Goal: Information Seeking & Learning: Learn about a topic

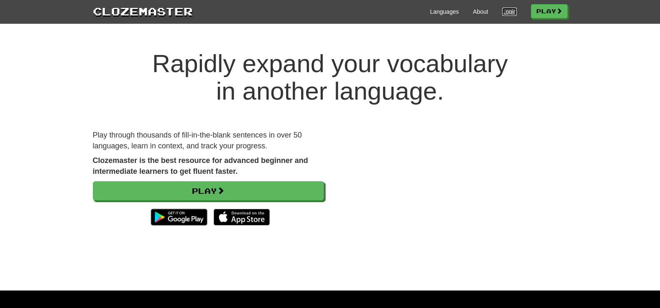
click at [507, 12] on link "Login" at bounding box center [509, 11] width 14 height 8
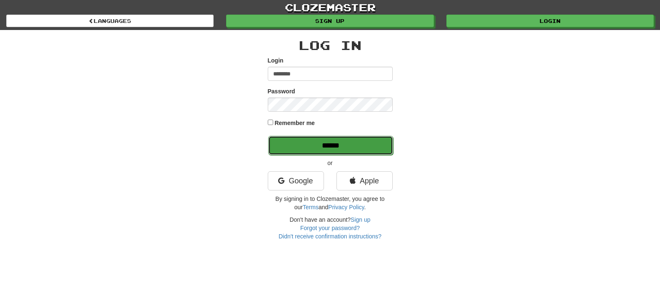
click at [358, 142] on input "******" at bounding box center [330, 145] width 125 height 19
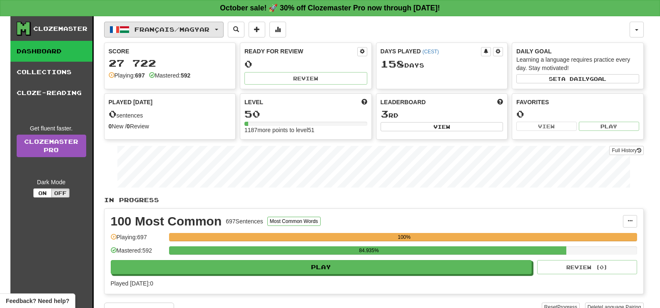
click at [205, 28] on span "Français / Magyar" at bounding box center [171, 29] width 75 height 7
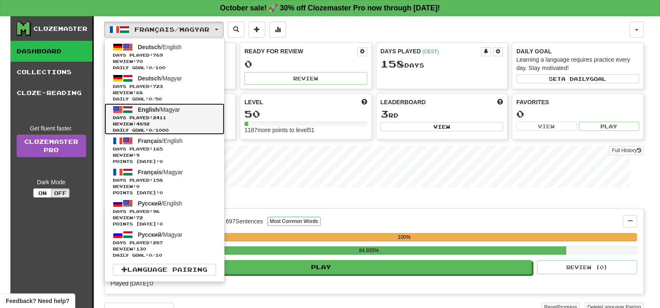
click at [191, 112] on link "English / Magyar Days Played: 2411 Review: 4892 Daily Goal: 0 / 1000" at bounding box center [165, 118] width 120 height 31
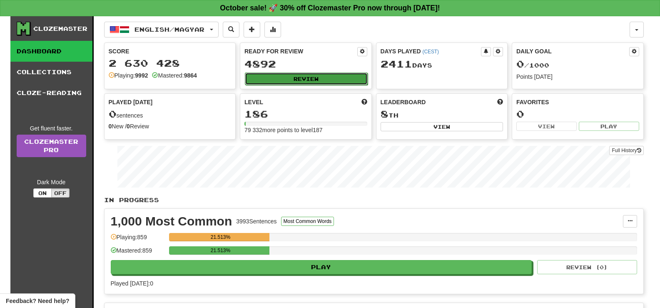
click at [347, 73] on button "Review" at bounding box center [306, 78] width 123 height 12
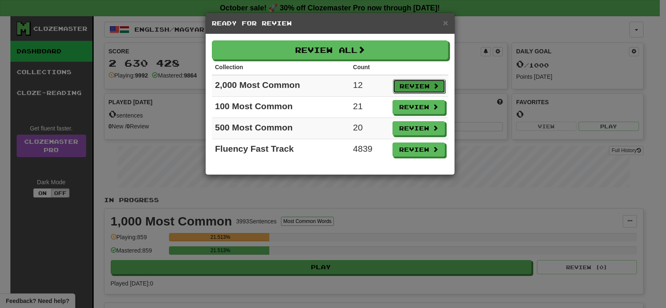
click at [421, 80] on button "Review" at bounding box center [419, 86] width 52 height 14
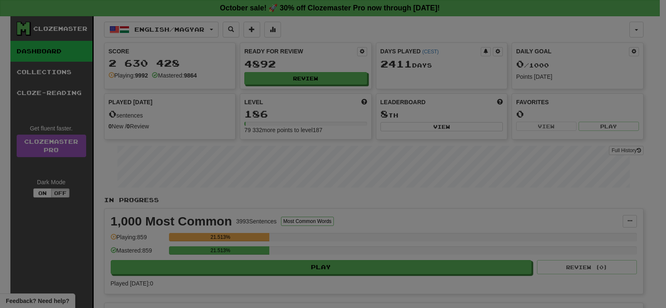
select select "**"
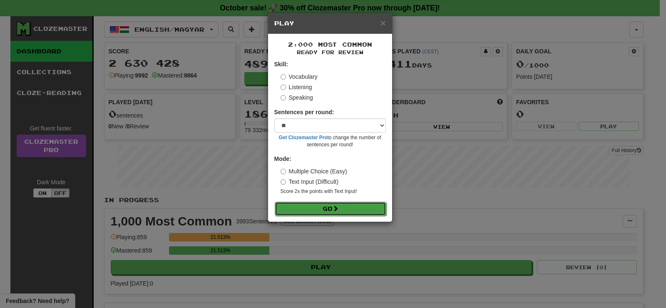
click at [353, 212] on button "Go" at bounding box center [331, 209] width 112 height 14
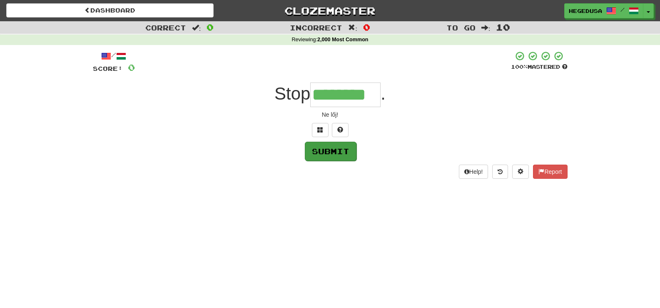
type input "********"
click at [320, 150] on button "Submit" at bounding box center [331, 151] width 52 height 19
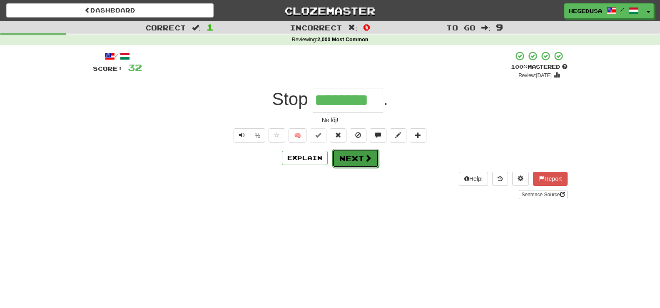
click at [372, 165] on button "Next" at bounding box center [355, 158] width 47 height 19
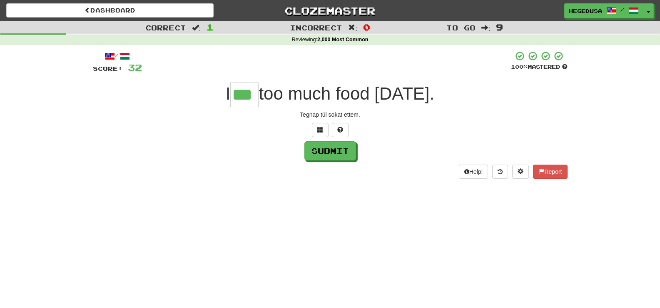
type input "***"
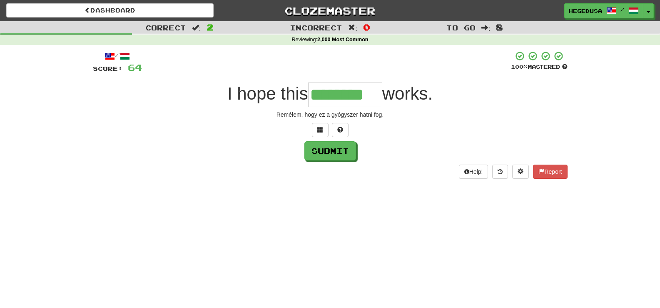
type input "********"
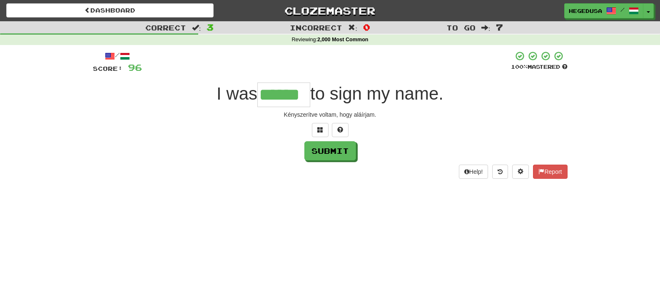
type input "******"
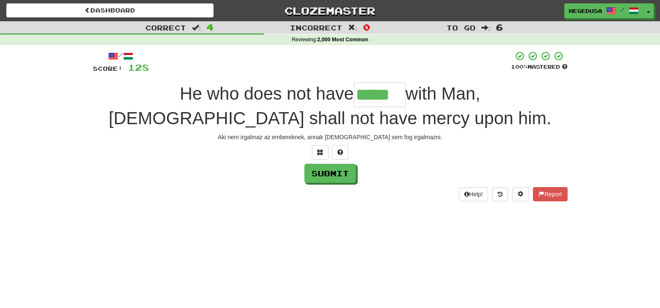
type input "*****"
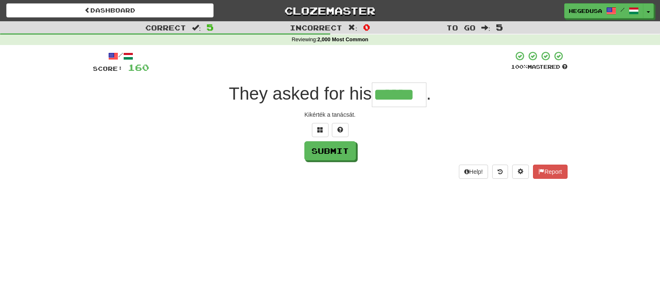
type input "******"
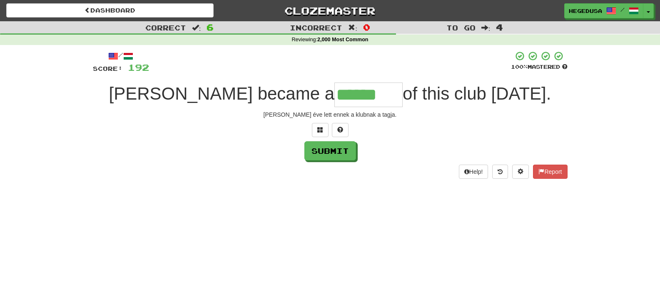
type input "******"
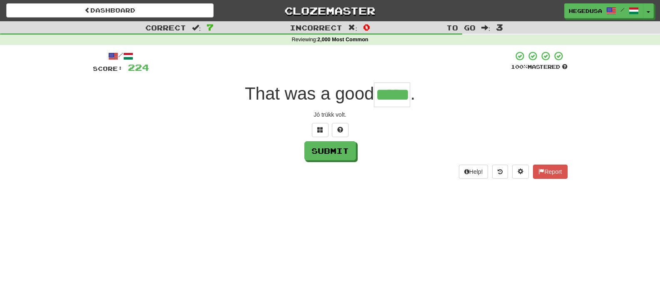
type input "*****"
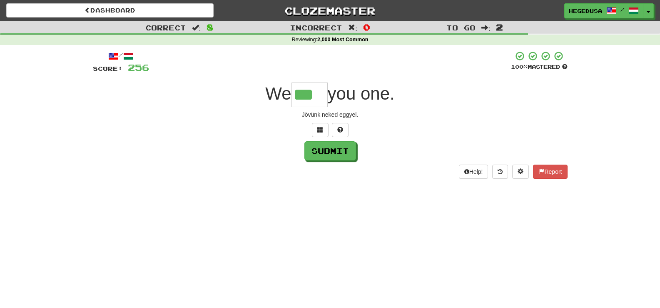
type input "***"
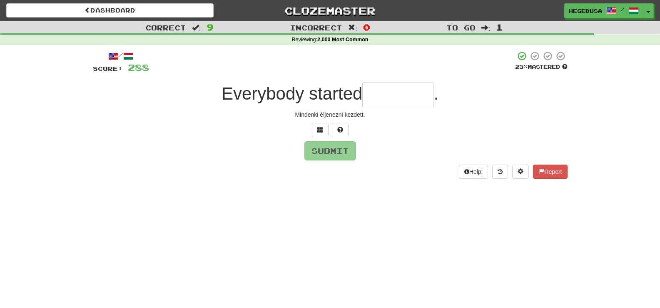
type input "*"
type input "********"
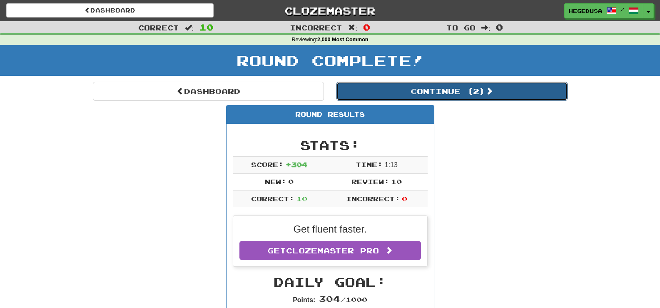
click at [505, 95] on button "Continue ( 2 )" at bounding box center [451, 91] width 231 height 19
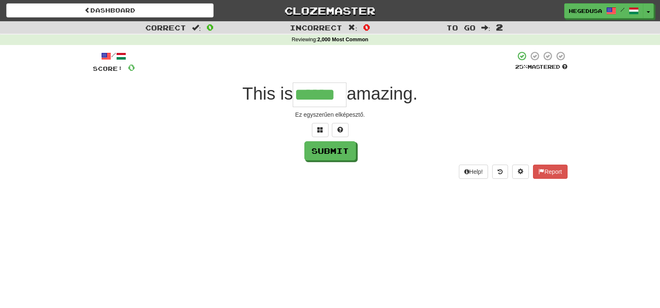
type input "******"
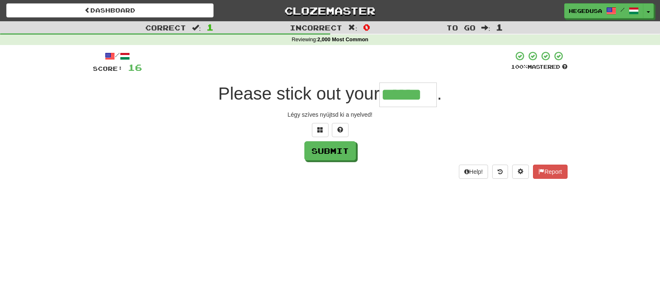
type input "******"
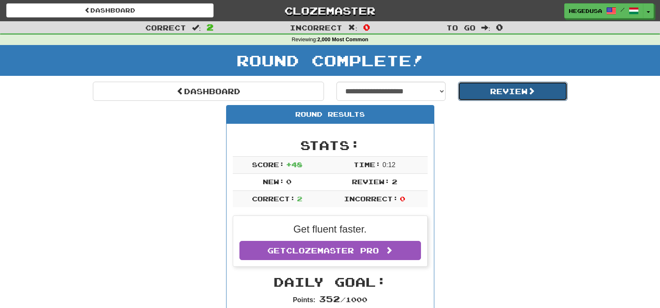
click at [504, 92] on button "Review" at bounding box center [513, 91] width 110 height 19
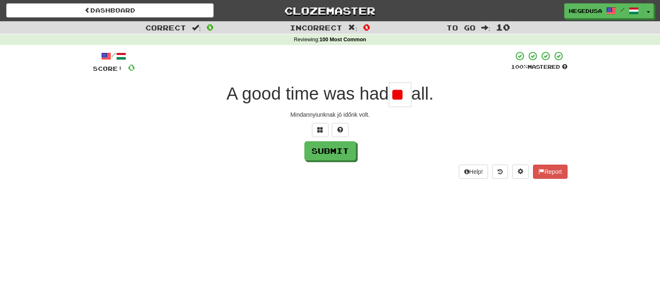
type input "*"
click at [322, 128] on span at bounding box center [320, 130] width 6 height 6
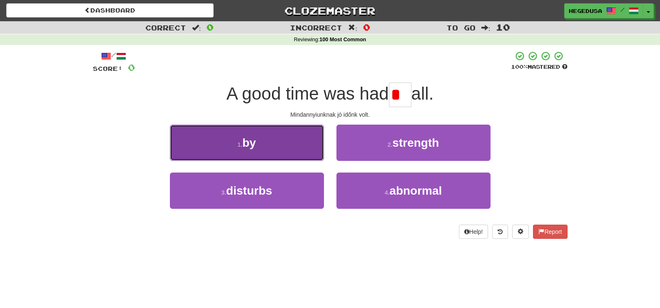
click at [301, 141] on button "1 . by" at bounding box center [247, 142] width 154 height 36
type input "**"
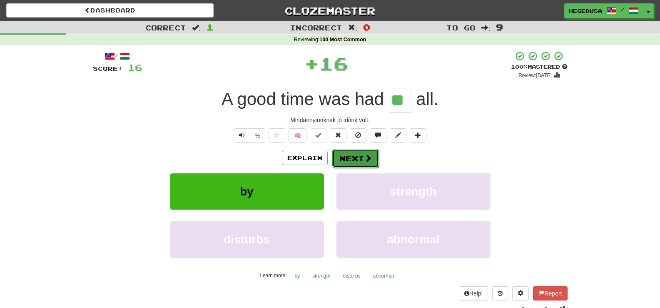
click at [350, 155] on button "Next" at bounding box center [355, 158] width 47 height 19
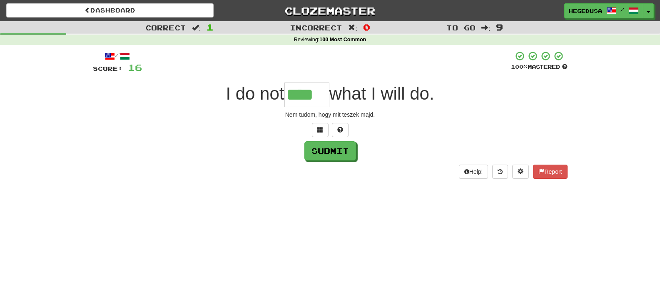
type input "****"
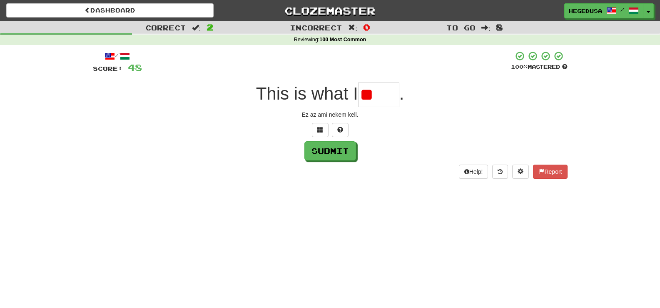
type input "*"
type input "****"
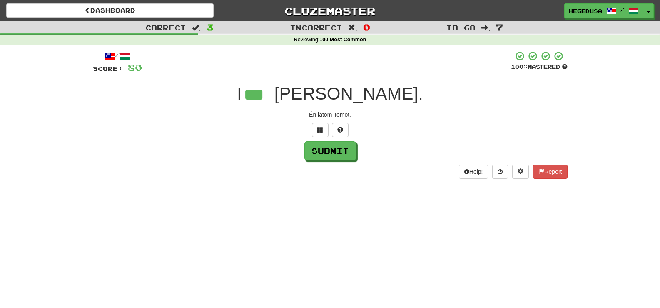
type input "***"
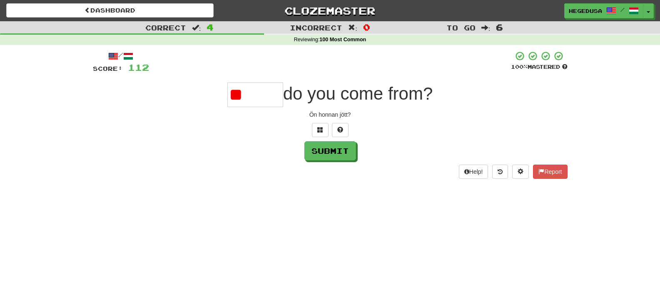
type input "*"
type input "*****"
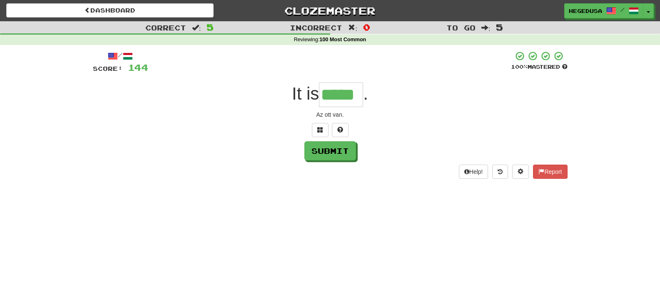
type input "*****"
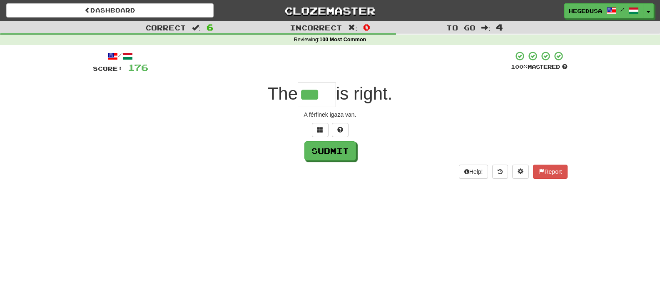
type input "***"
type input "*"
type input "***"
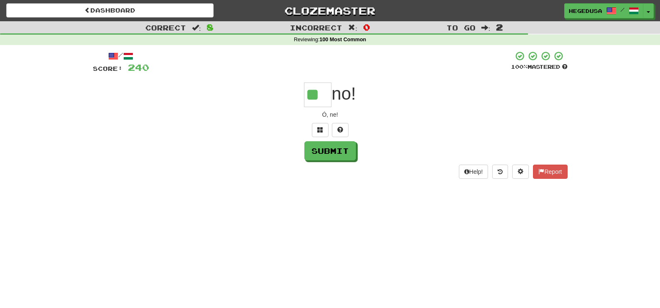
type input "**"
type input "***"
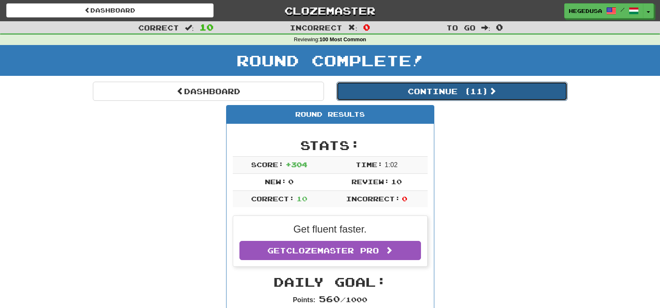
click at [389, 90] on button "Continue ( 11 )" at bounding box center [451, 91] width 231 height 19
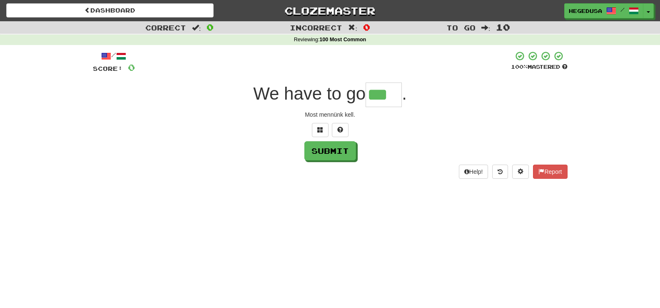
type input "***"
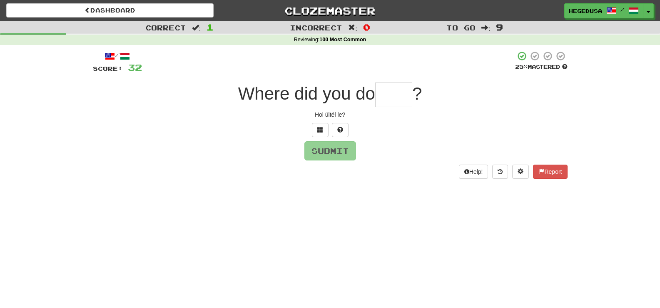
type input "*"
click at [326, 126] on button at bounding box center [320, 130] width 17 height 14
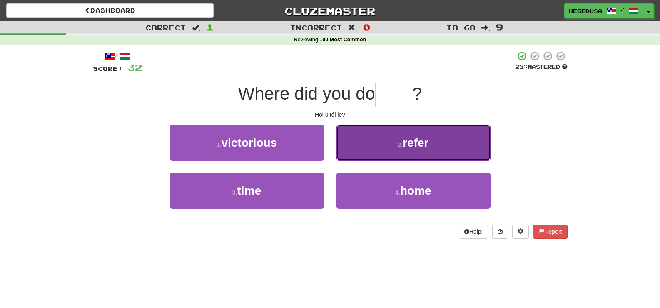
click at [368, 144] on button "2 . refer" at bounding box center [413, 142] width 154 height 36
type input "****"
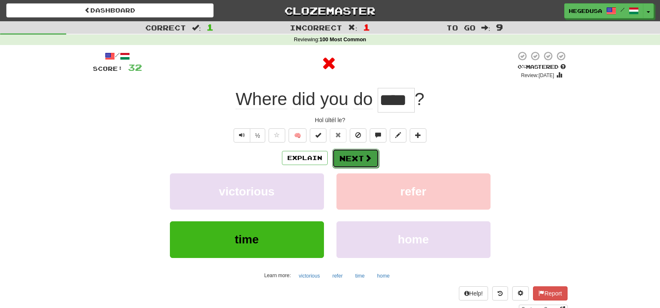
click at [358, 159] on button "Next" at bounding box center [355, 158] width 47 height 19
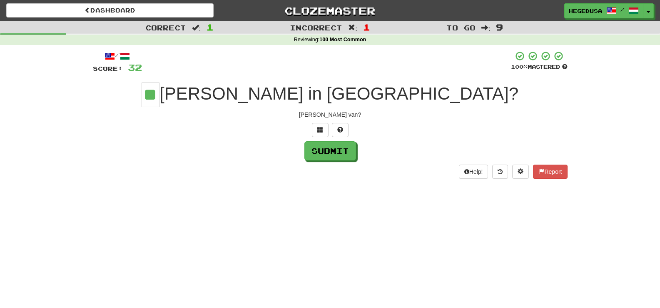
type input "**"
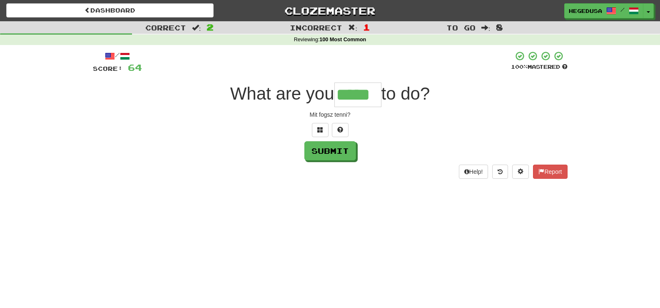
type input "*****"
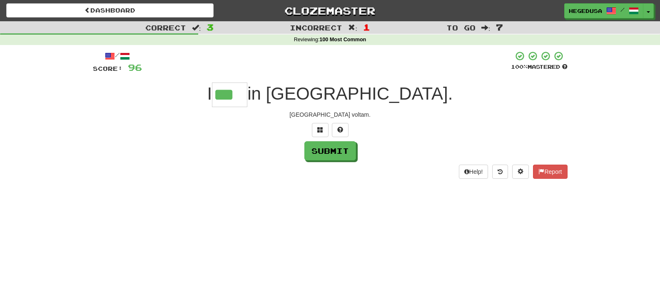
type input "***"
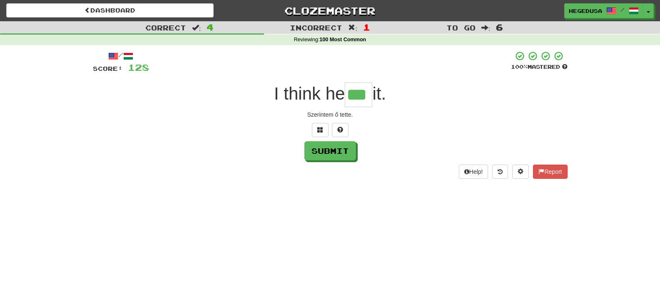
type input "***"
type input "****"
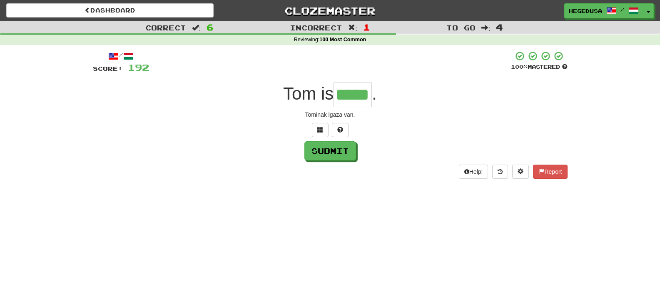
type input "*****"
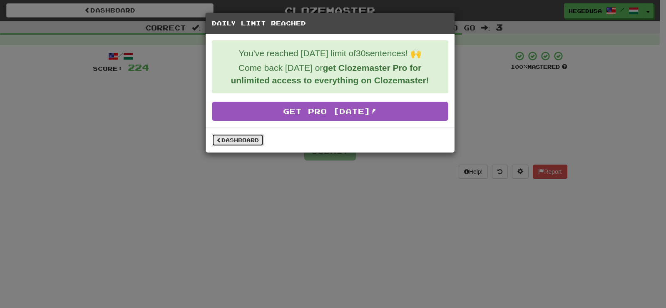
click at [236, 139] on link "Dashboard" at bounding box center [238, 140] width 52 height 12
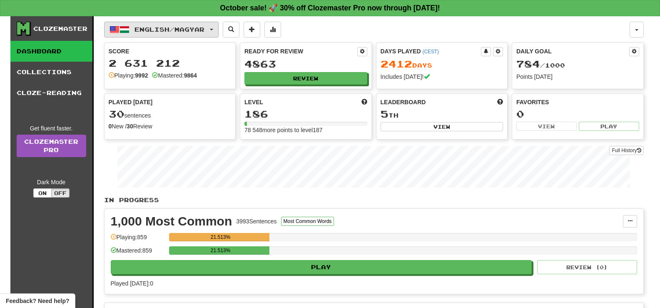
click at [215, 27] on button "English / Magyar" at bounding box center [161, 30] width 115 height 16
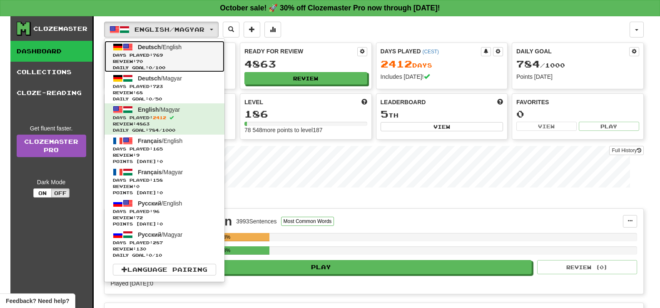
click at [205, 58] on span "Review: 70" at bounding box center [164, 61] width 103 height 6
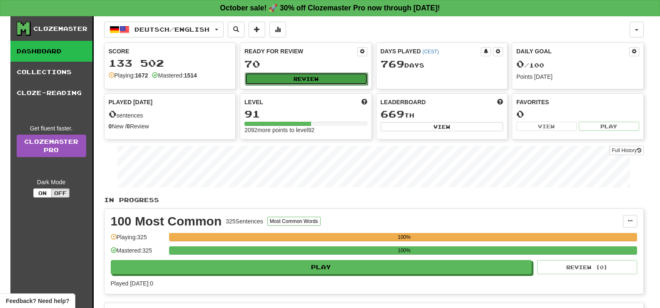
click at [271, 75] on button "Review" at bounding box center [306, 78] width 123 height 12
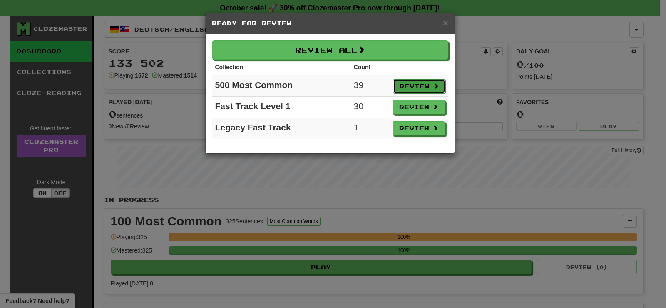
click at [419, 84] on button "Review" at bounding box center [419, 86] width 52 height 14
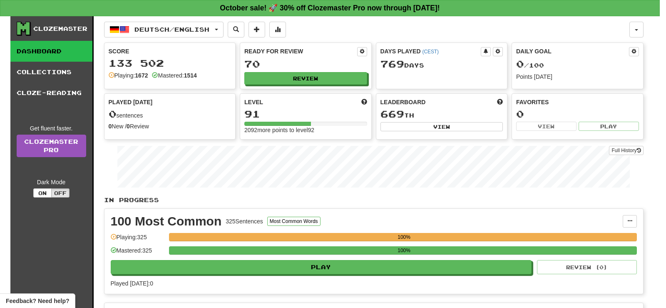
select select "**"
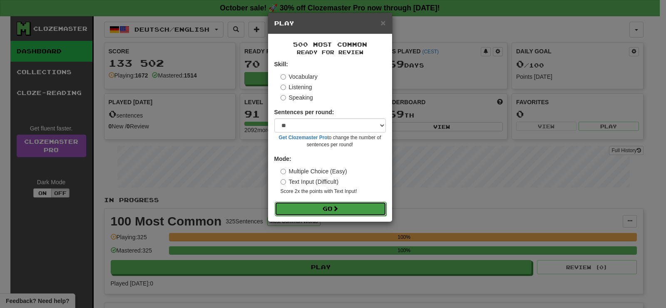
click at [341, 211] on button "Go" at bounding box center [331, 209] width 112 height 14
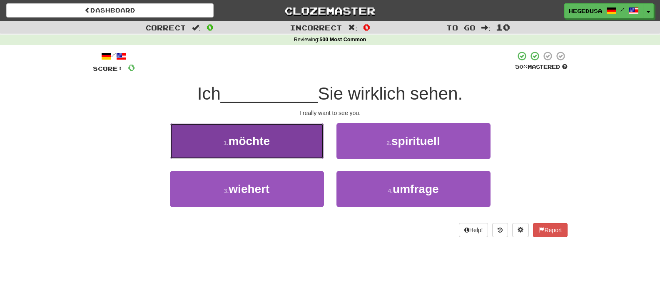
click at [301, 144] on button "1 . möchte" at bounding box center [247, 141] width 154 height 36
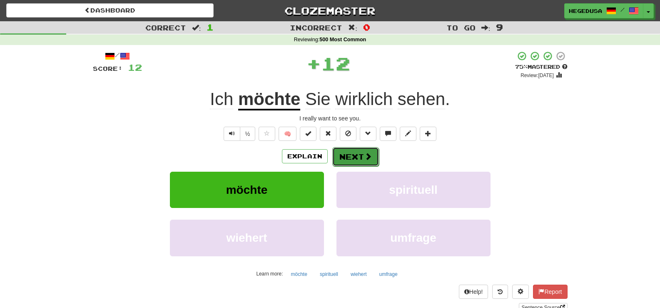
click at [359, 152] on button "Next" at bounding box center [355, 156] width 47 height 19
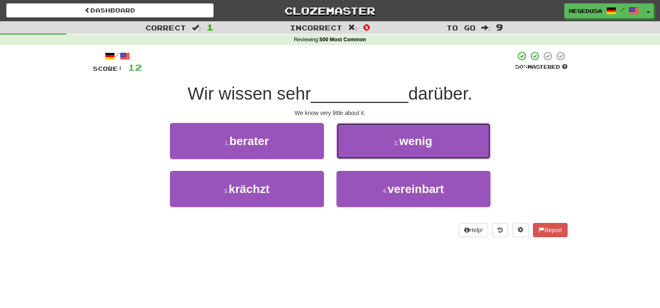
click at [359, 152] on button "2 . wenig" at bounding box center [413, 141] width 154 height 36
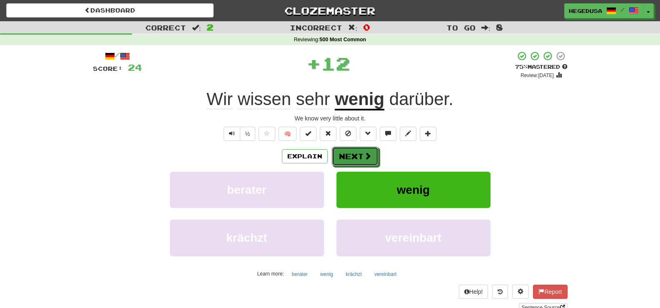
click at [359, 152] on button "Next" at bounding box center [355, 156] width 47 height 19
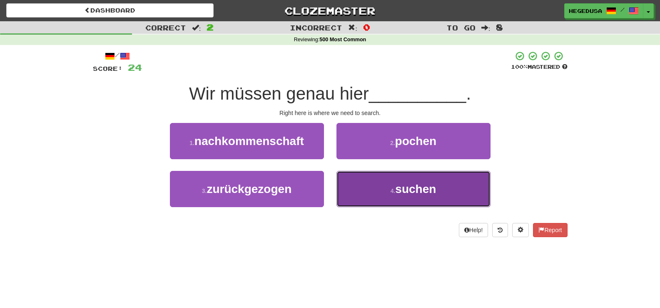
click at [365, 175] on button "4 . suchen" at bounding box center [413, 189] width 154 height 36
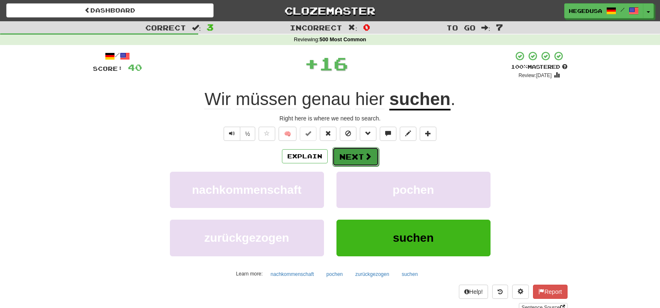
click at [368, 160] on span at bounding box center [367, 155] width 7 height 7
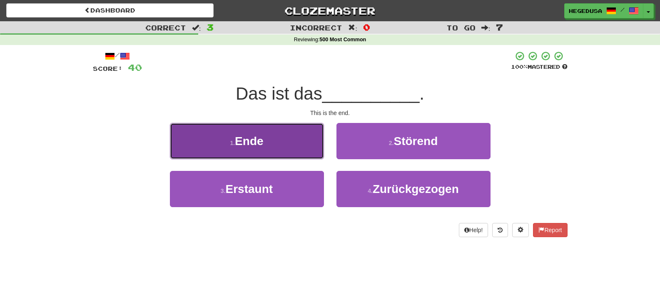
click at [323, 143] on button "1 . Ende" at bounding box center [247, 141] width 154 height 36
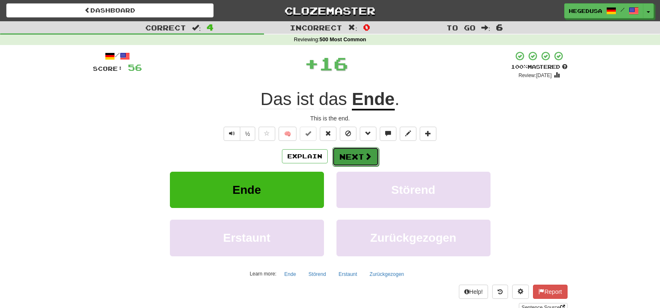
click at [345, 149] on button "Next" at bounding box center [355, 156] width 47 height 19
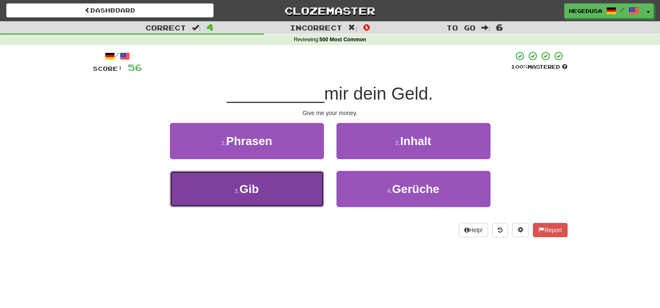
click at [315, 181] on button "3 . Gib" at bounding box center [247, 189] width 154 height 36
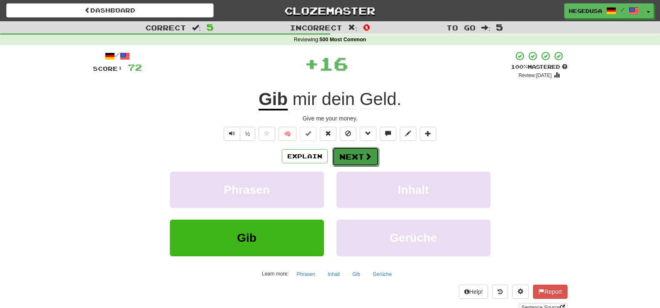
click at [364, 152] on span at bounding box center [367, 155] width 7 height 7
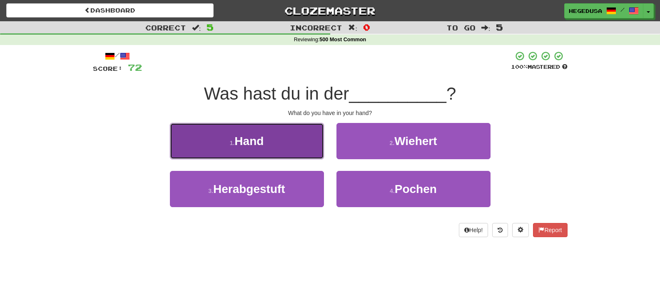
click at [317, 154] on button "1 . Hand" at bounding box center [247, 141] width 154 height 36
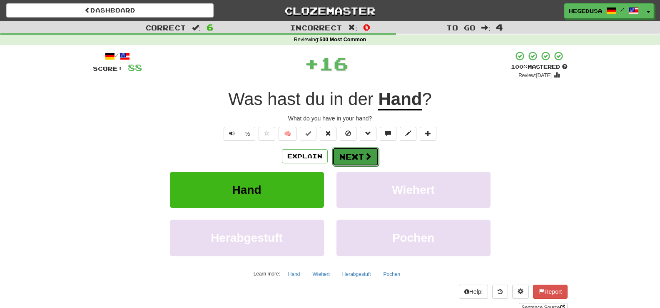
click at [355, 158] on button "Next" at bounding box center [355, 156] width 47 height 19
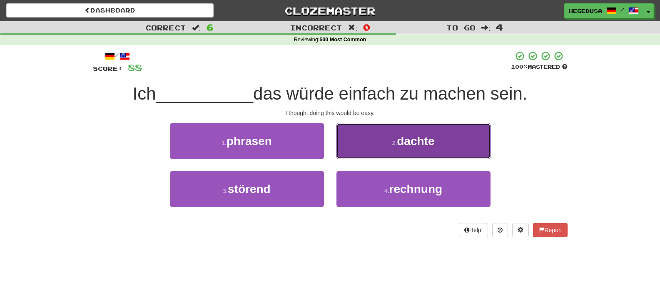
click at [378, 152] on button "2 . dachte" at bounding box center [413, 141] width 154 height 36
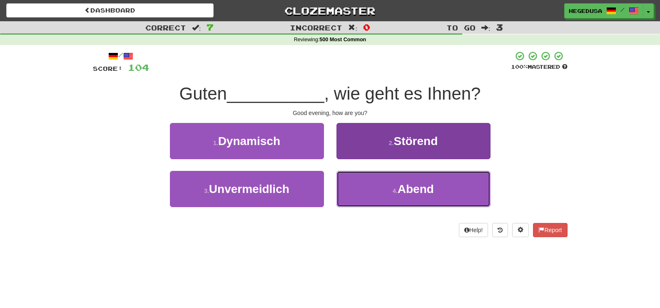
drag, startPoint x: 389, startPoint y: 199, endPoint x: 383, endPoint y: 197, distance: 6.1
click at [388, 199] on button "4 . Abend" at bounding box center [413, 189] width 154 height 36
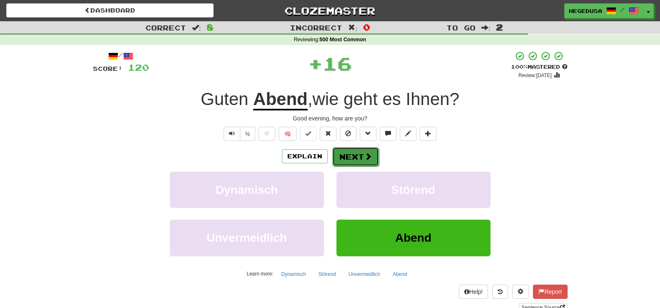
click at [355, 154] on button "Next" at bounding box center [355, 156] width 47 height 19
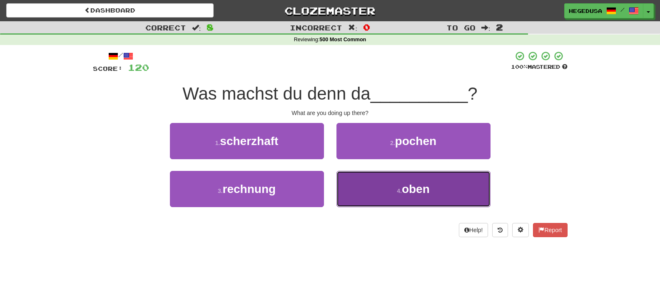
click at [380, 196] on button "4 . oben" at bounding box center [413, 189] width 154 height 36
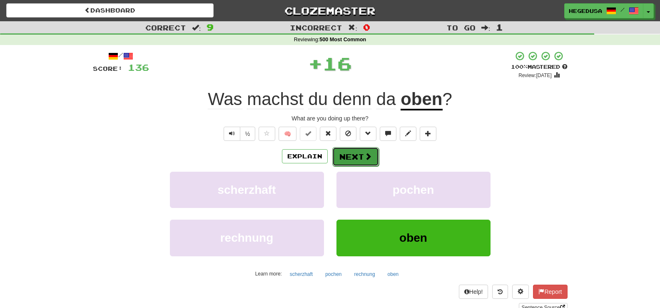
click at [358, 152] on button "Next" at bounding box center [355, 156] width 47 height 19
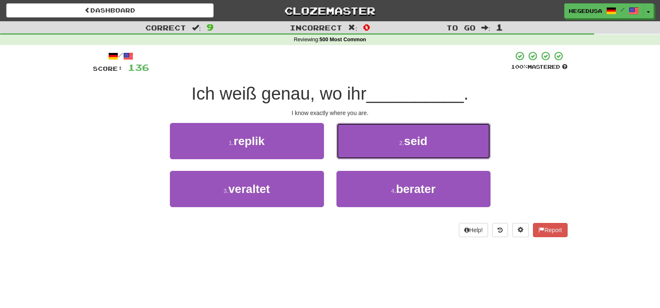
click at [358, 152] on button "2 . seid" at bounding box center [413, 141] width 154 height 36
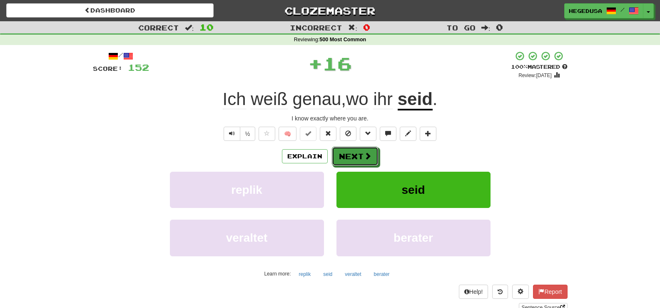
click at [358, 152] on button "Next" at bounding box center [355, 156] width 47 height 19
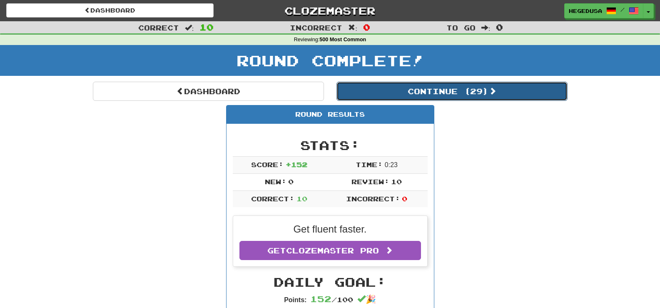
click at [354, 99] on button "Continue ( 29 )" at bounding box center [451, 91] width 231 height 19
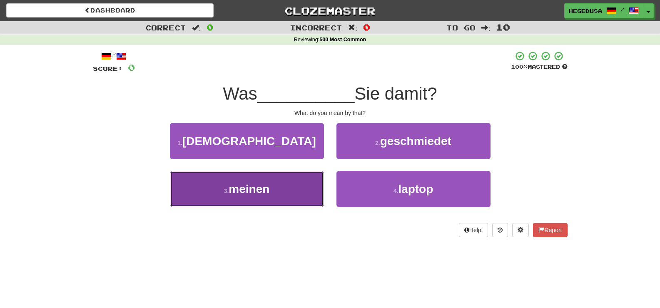
click at [286, 193] on button "3 . meinen" at bounding box center [247, 189] width 154 height 36
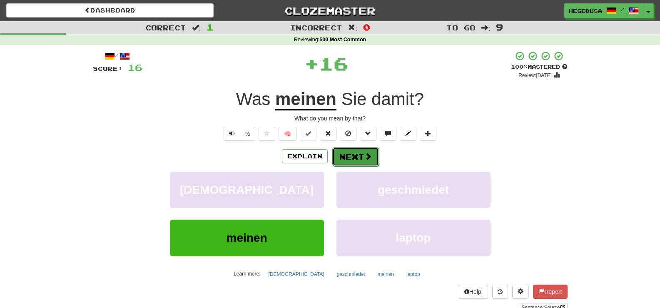
click at [347, 163] on button "Next" at bounding box center [355, 156] width 47 height 19
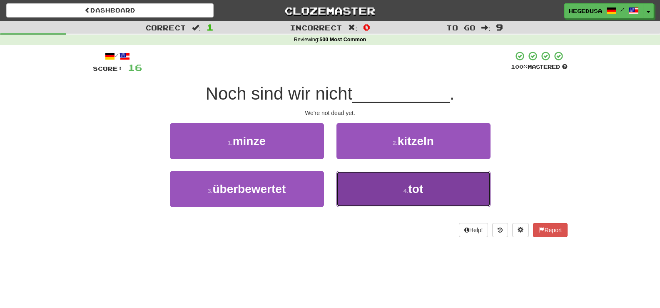
click at [358, 191] on button "4 . tot" at bounding box center [413, 189] width 154 height 36
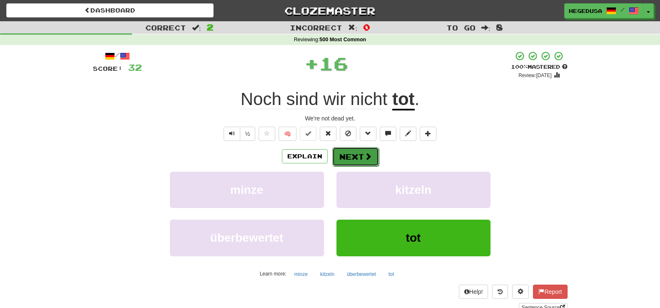
click at [342, 159] on button "Next" at bounding box center [355, 156] width 47 height 19
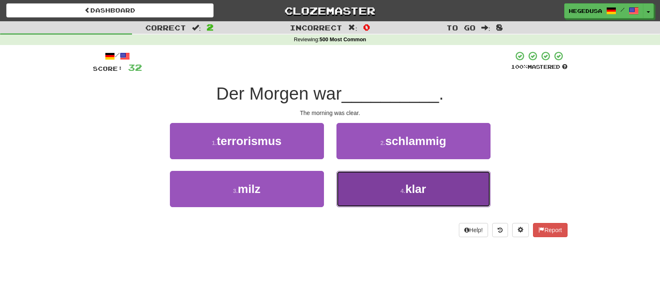
click at [359, 189] on button "4 . klar" at bounding box center [413, 189] width 154 height 36
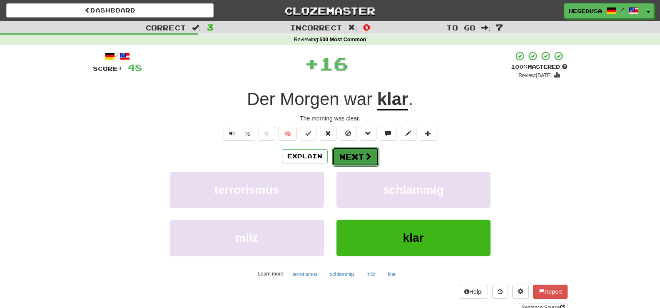
click at [354, 160] on button "Next" at bounding box center [355, 156] width 47 height 19
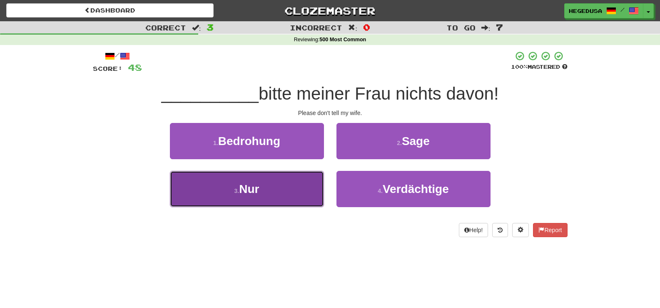
click at [301, 197] on button "3 . Nur" at bounding box center [247, 189] width 154 height 36
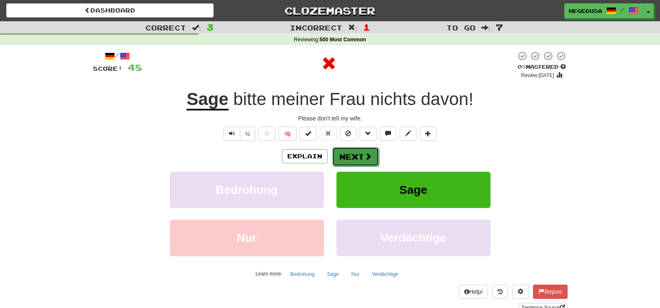
click at [350, 155] on button "Next" at bounding box center [355, 156] width 47 height 19
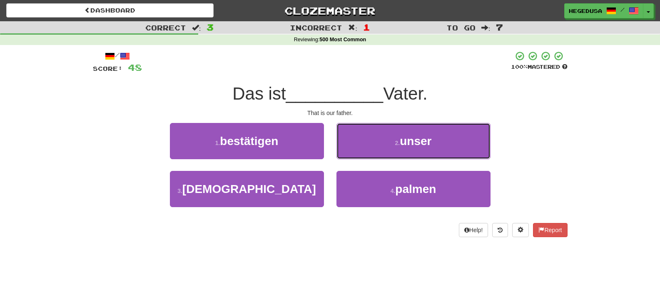
click at [350, 155] on button "2 . unser" at bounding box center [413, 141] width 154 height 36
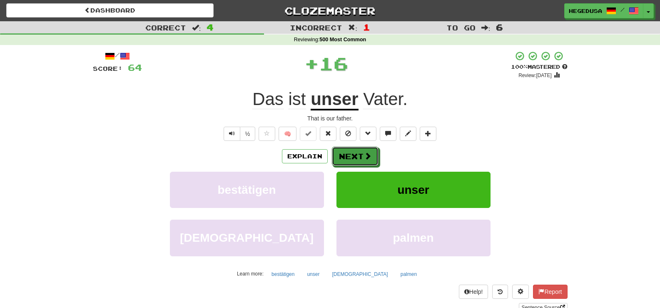
click at [350, 155] on button "Next" at bounding box center [355, 156] width 47 height 19
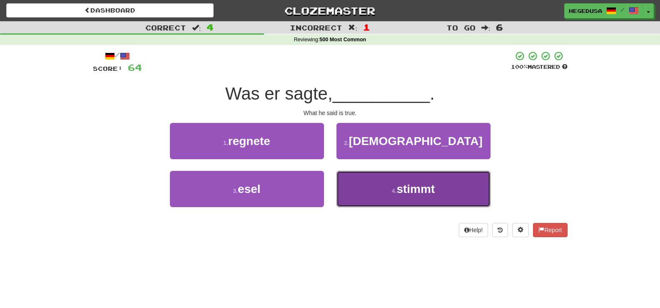
click at [353, 200] on button "4 . stimmt" at bounding box center [413, 189] width 154 height 36
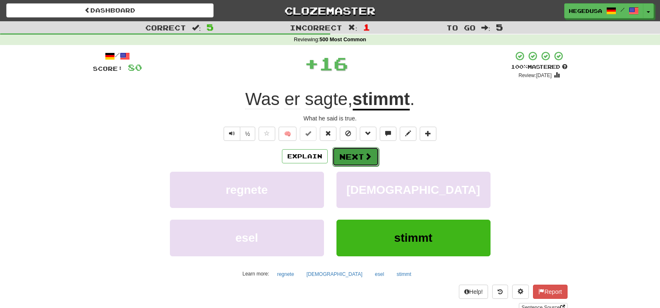
click at [354, 154] on button "Next" at bounding box center [355, 156] width 47 height 19
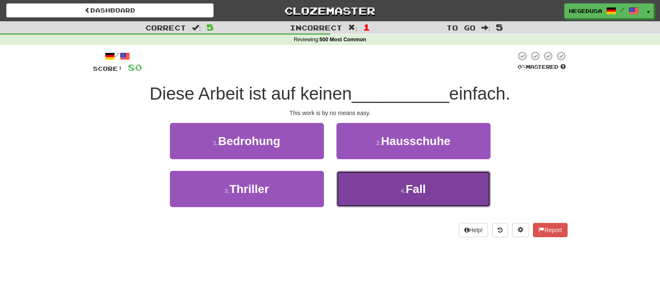
click at [382, 186] on button "4 . Fall" at bounding box center [413, 189] width 154 height 36
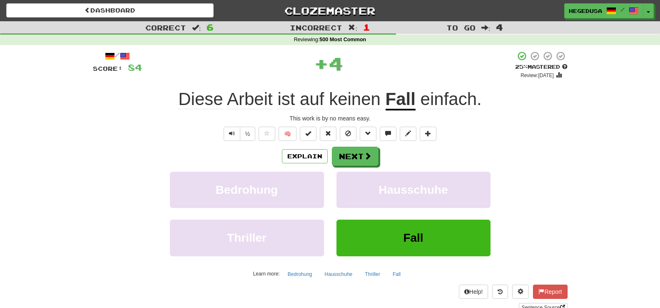
click at [359, 145] on div "/ Score: 84 + 4 25 % Mastered Review: 2025-10-16 Diese Arbeit ist auf keinen Fa…" at bounding box center [330, 181] width 475 height 261
click at [359, 151] on button "Next" at bounding box center [355, 156] width 47 height 19
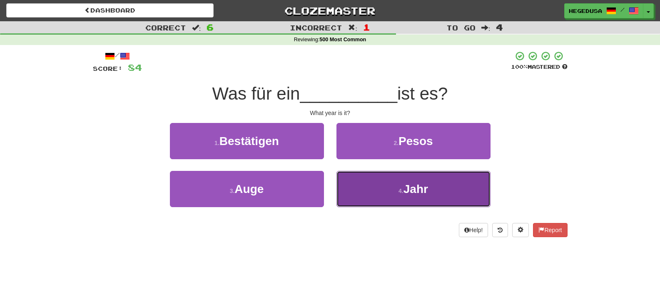
click at [359, 187] on button "4 . Jahr" at bounding box center [413, 189] width 154 height 36
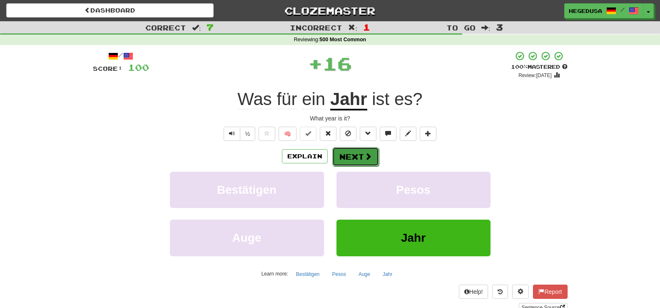
click at [352, 163] on button "Next" at bounding box center [355, 156] width 47 height 19
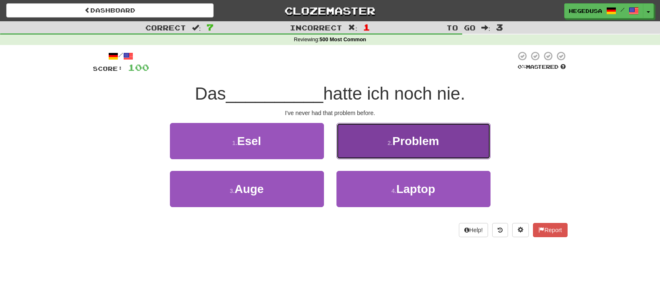
click at [371, 153] on button "2 . Problem" at bounding box center [413, 141] width 154 height 36
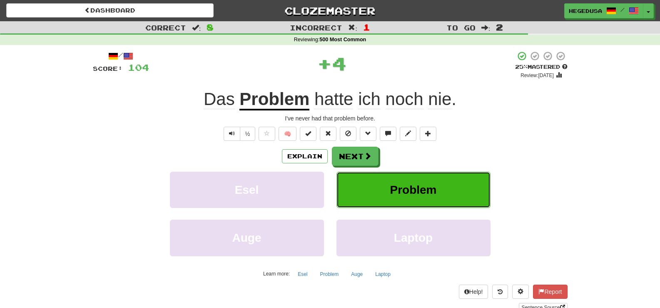
click at [358, 173] on button "Problem" at bounding box center [413, 190] width 154 height 36
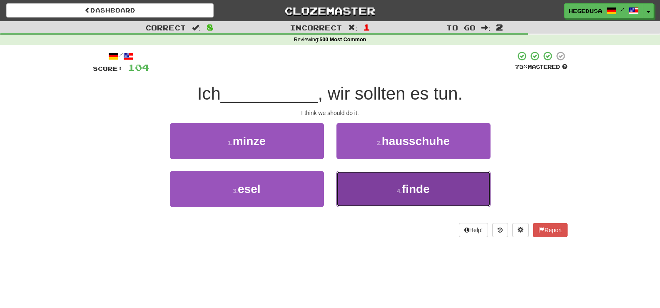
click at [381, 188] on button "4 . finde" at bounding box center [413, 189] width 154 height 36
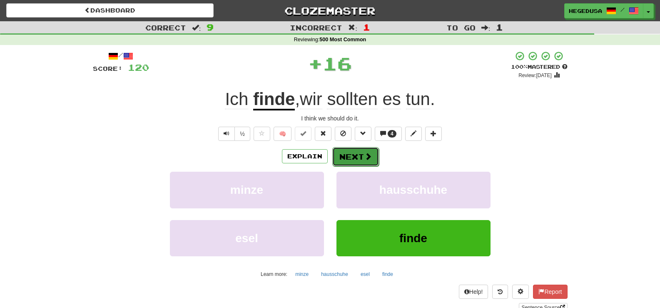
click at [358, 156] on button "Next" at bounding box center [355, 156] width 47 height 19
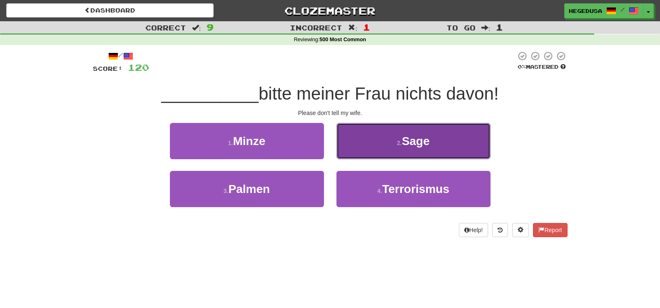
click at [360, 155] on button "2 . Sage" at bounding box center [413, 141] width 154 height 36
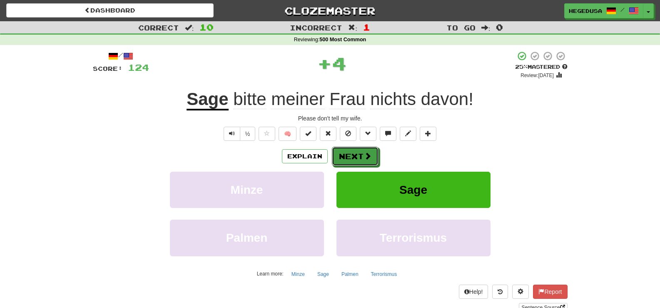
click at [360, 155] on button "Next" at bounding box center [355, 156] width 47 height 19
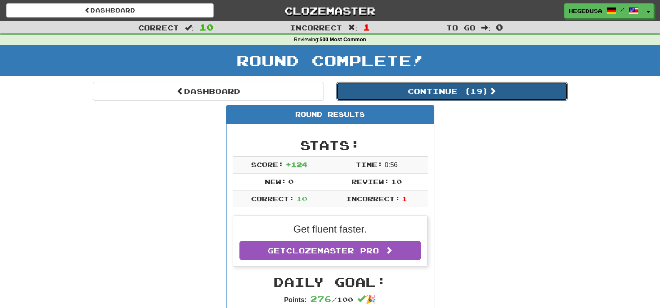
click at [385, 95] on button "Continue ( 19 )" at bounding box center [451, 91] width 231 height 19
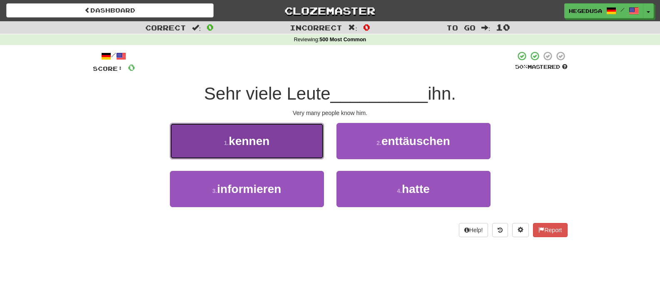
click at [278, 147] on button "1 . kennen" at bounding box center [247, 141] width 154 height 36
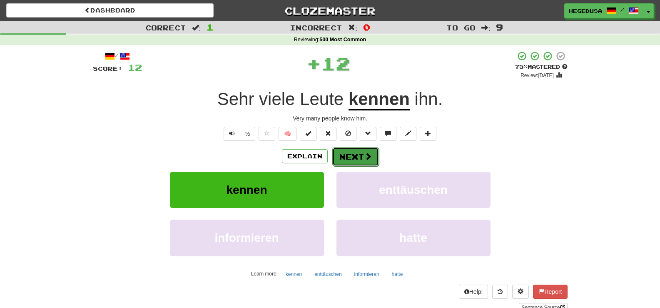
click at [363, 150] on button "Next" at bounding box center [355, 156] width 47 height 19
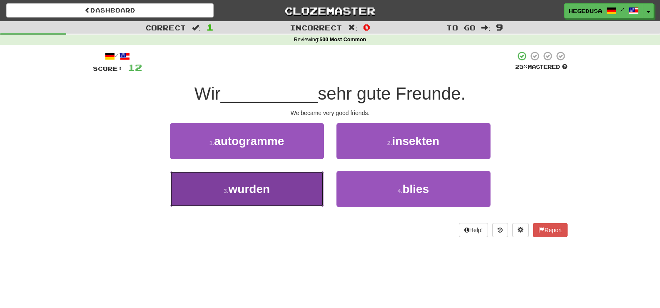
click at [239, 200] on button "3 . wurden" at bounding box center [247, 189] width 154 height 36
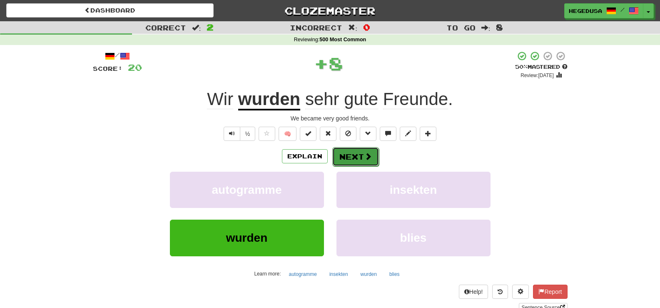
click at [351, 157] on button "Next" at bounding box center [355, 156] width 47 height 19
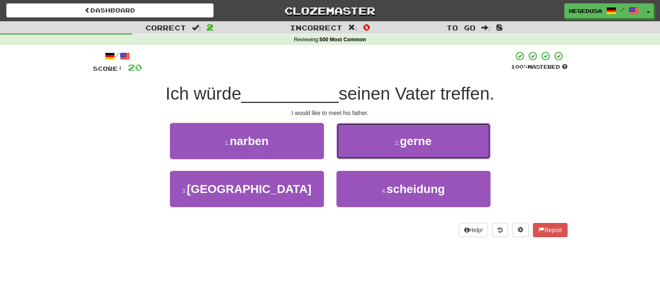
click at [351, 157] on button "2 . gerne" at bounding box center [413, 141] width 154 height 36
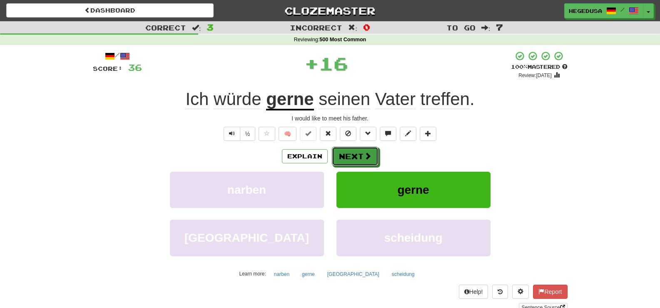
click at [351, 157] on button "Next" at bounding box center [355, 156] width 47 height 19
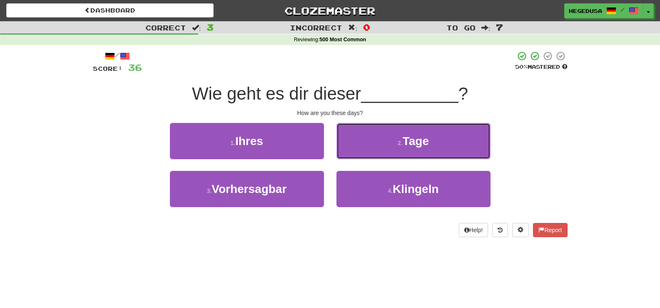
click at [351, 157] on button "2 . Tage" at bounding box center [413, 141] width 154 height 36
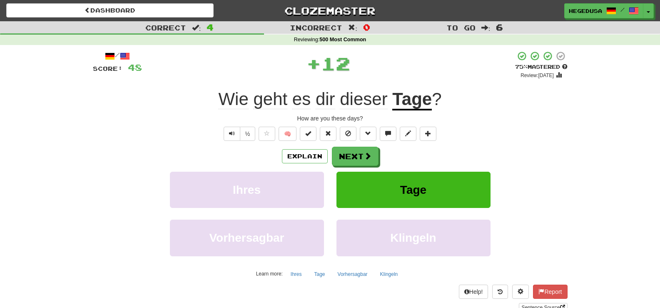
click at [351, 157] on button "Next" at bounding box center [355, 156] width 47 height 19
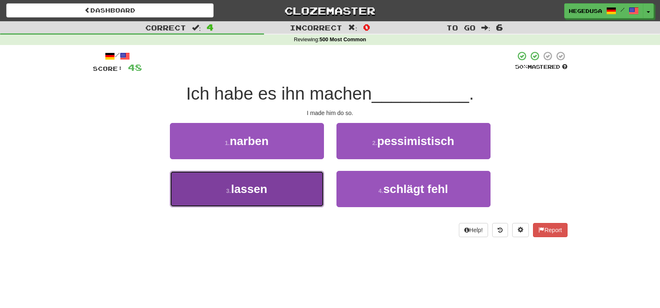
click at [319, 199] on button "3 . lassen" at bounding box center [247, 189] width 154 height 36
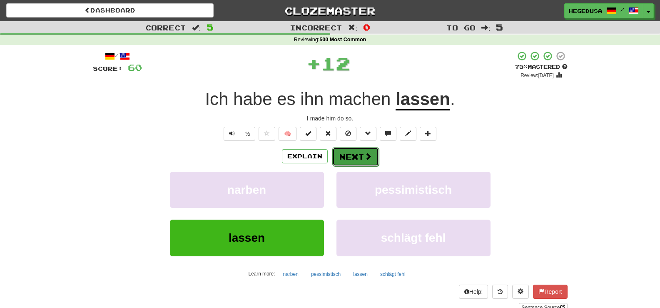
click at [353, 156] on button "Next" at bounding box center [355, 156] width 47 height 19
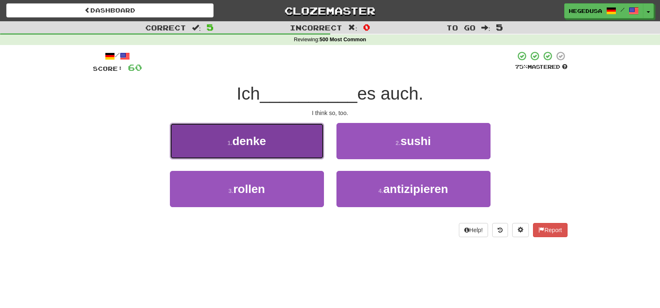
click at [242, 152] on button "1 . denke" at bounding box center [247, 141] width 154 height 36
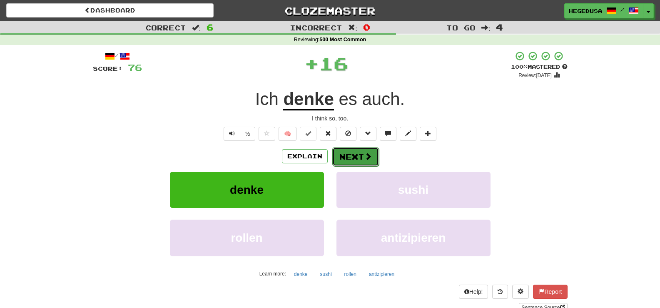
click at [373, 151] on button "Next" at bounding box center [355, 156] width 47 height 19
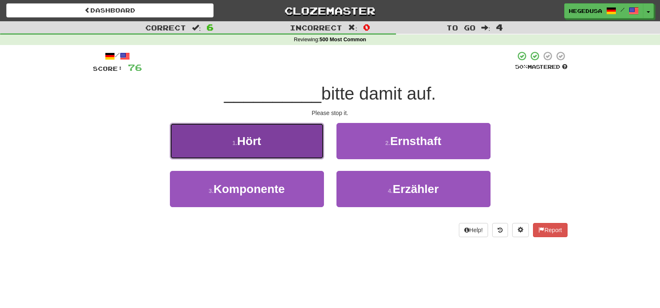
click at [241, 151] on button "1 . Hört" at bounding box center [247, 141] width 154 height 36
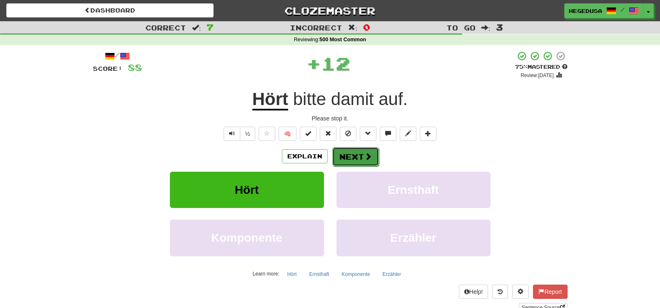
click at [345, 159] on button "Next" at bounding box center [355, 156] width 47 height 19
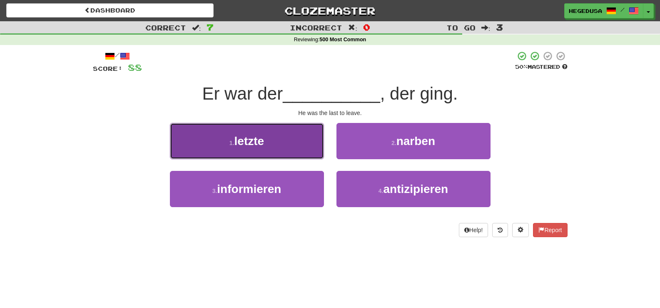
click at [280, 147] on button "1 . letzte" at bounding box center [247, 141] width 154 height 36
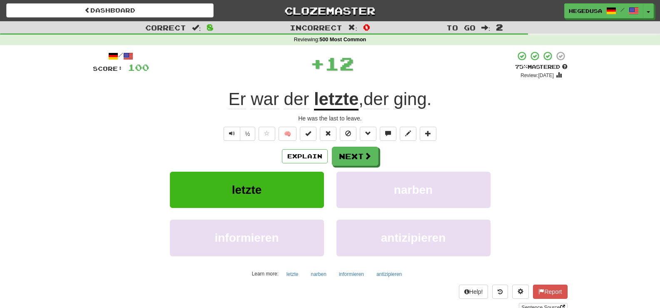
click at [403, 154] on div "Explain Next" at bounding box center [330, 156] width 475 height 19
click at [369, 161] on button "Next" at bounding box center [355, 156] width 47 height 19
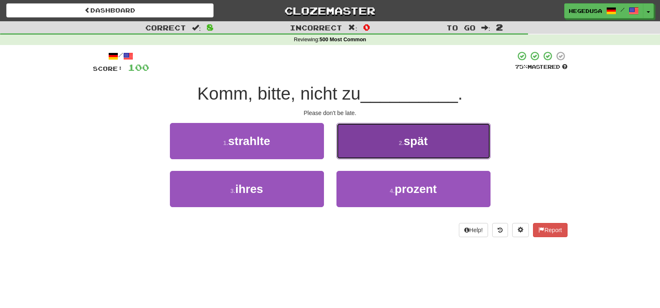
click at [368, 157] on button "2 . spät" at bounding box center [413, 141] width 154 height 36
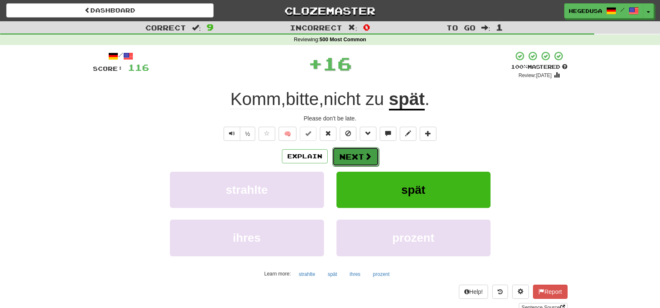
click at [349, 161] on button "Next" at bounding box center [355, 156] width 47 height 19
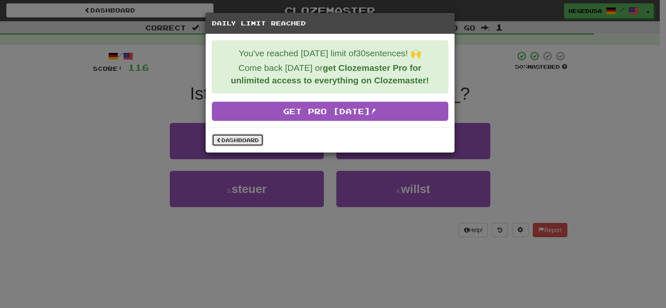
click at [238, 143] on link "Dashboard" at bounding box center [238, 140] width 52 height 12
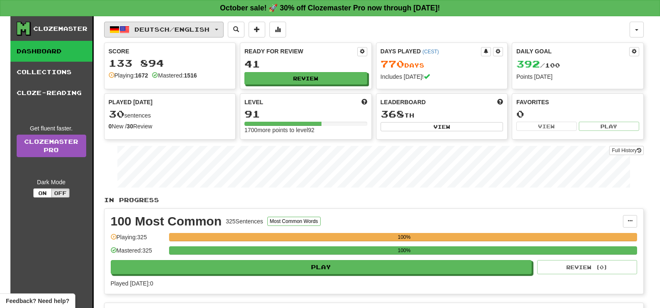
click at [199, 34] on button "Deutsch / English" at bounding box center [163, 30] width 119 height 16
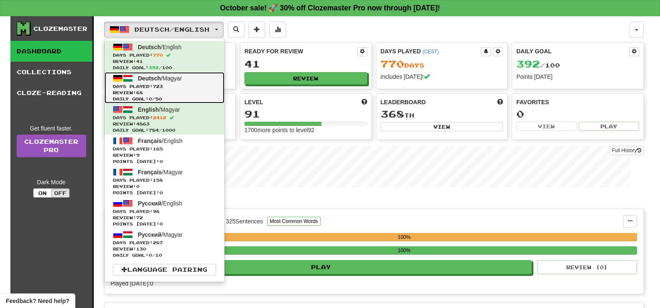
click at [208, 84] on span "Days Played: 723" at bounding box center [164, 86] width 103 height 6
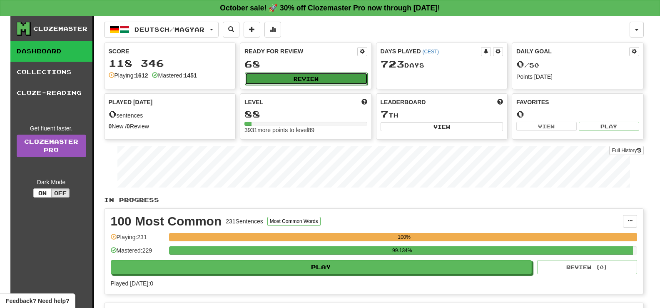
click at [301, 81] on button "Review" at bounding box center [306, 78] width 123 height 12
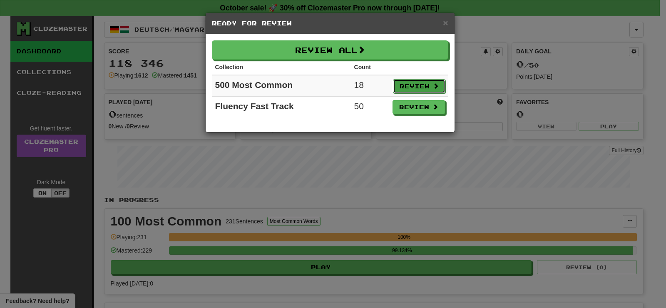
click at [424, 83] on button "Review" at bounding box center [419, 86] width 52 height 14
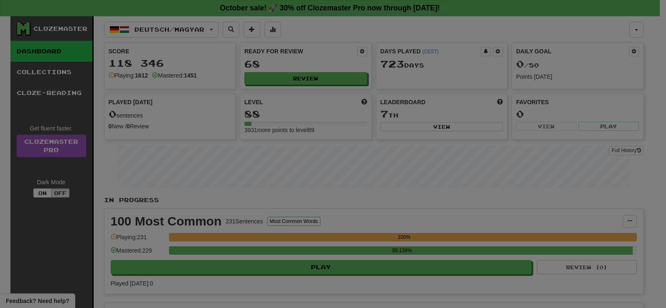
select select "**"
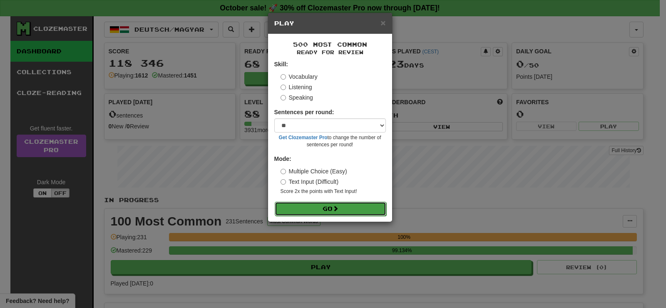
click at [356, 215] on button "Go" at bounding box center [331, 209] width 112 height 14
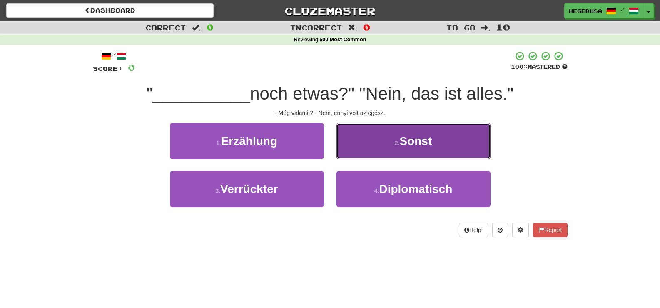
click at [385, 143] on button "2 . Sonst" at bounding box center [413, 141] width 154 height 36
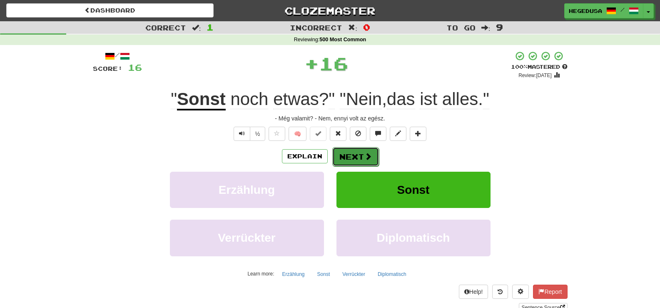
click at [356, 158] on button "Next" at bounding box center [355, 156] width 47 height 19
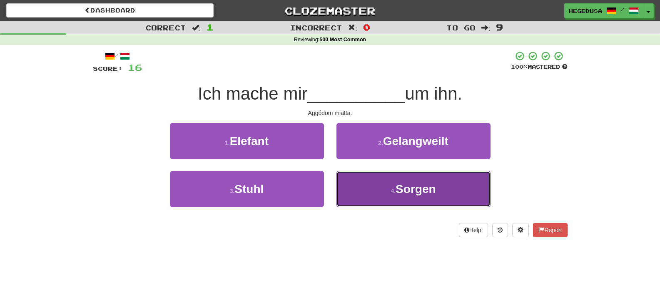
click at [383, 189] on button "4 . Sorgen" at bounding box center [413, 189] width 154 height 36
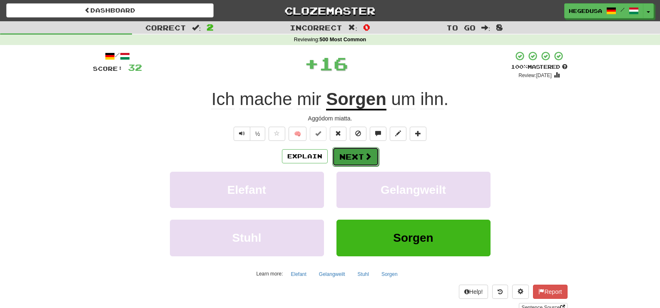
click at [356, 159] on button "Next" at bounding box center [355, 156] width 47 height 19
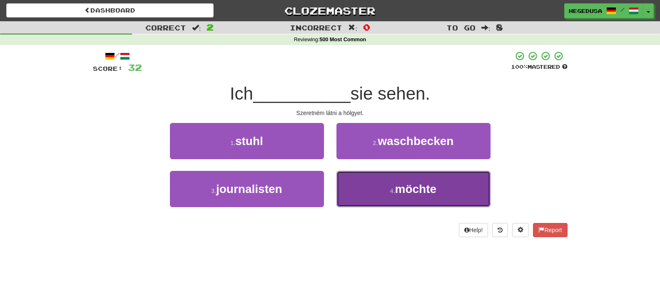
click at [368, 184] on button "4 . möchte" at bounding box center [413, 189] width 154 height 36
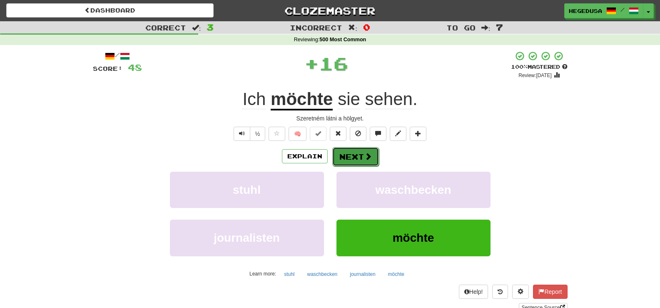
click at [362, 149] on button "Next" at bounding box center [355, 156] width 47 height 19
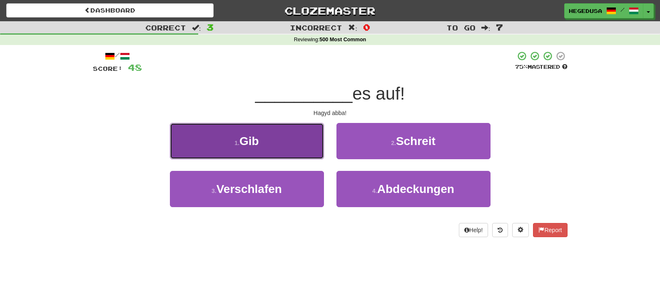
click at [300, 140] on button "1 . Gib" at bounding box center [247, 141] width 154 height 36
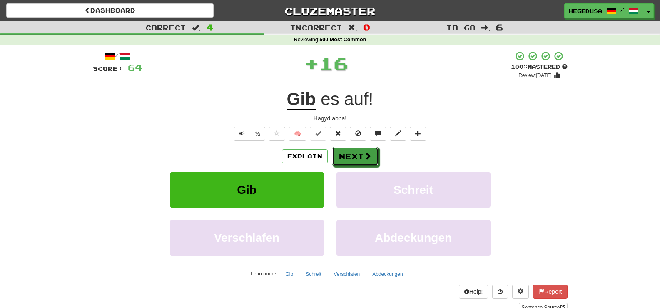
click at [366, 155] on span at bounding box center [367, 155] width 7 height 7
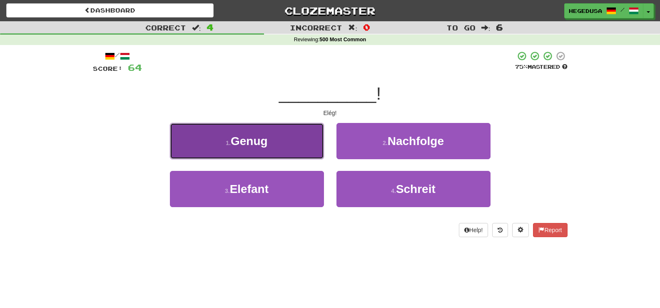
click at [304, 129] on button "1 . Genug" at bounding box center [247, 141] width 154 height 36
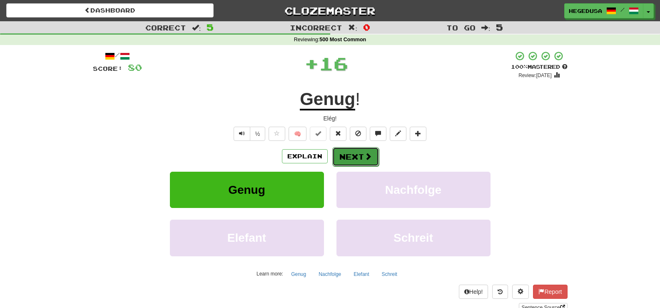
click at [364, 150] on button "Next" at bounding box center [355, 156] width 47 height 19
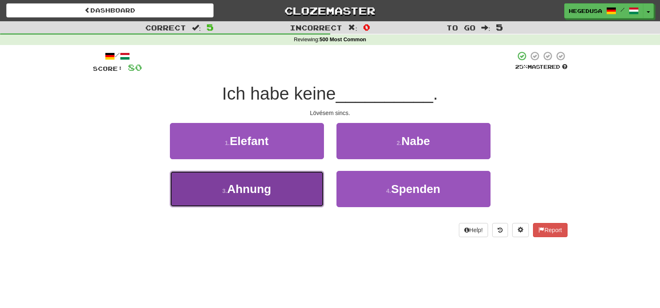
click at [271, 186] on span "Ahnung" at bounding box center [249, 188] width 44 height 13
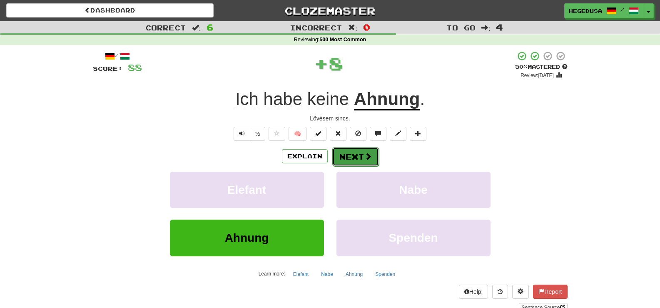
click at [372, 156] on button "Next" at bounding box center [355, 156] width 47 height 19
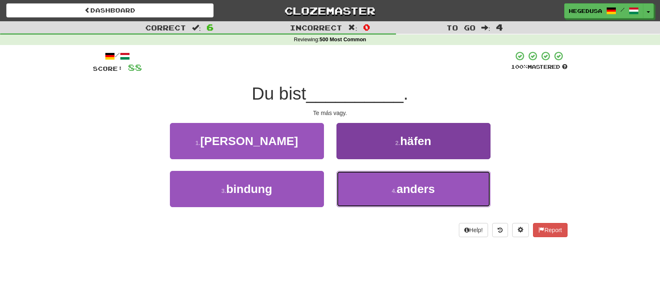
drag, startPoint x: 373, startPoint y: 189, endPoint x: 369, endPoint y: 179, distance: 10.1
click at [373, 189] on button "4 . anders" at bounding box center [413, 189] width 154 height 36
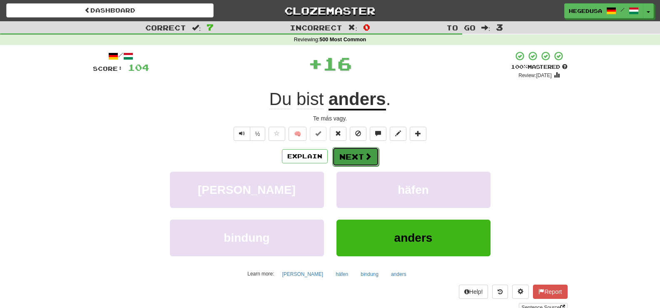
click at [365, 154] on span at bounding box center [367, 155] width 7 height 7
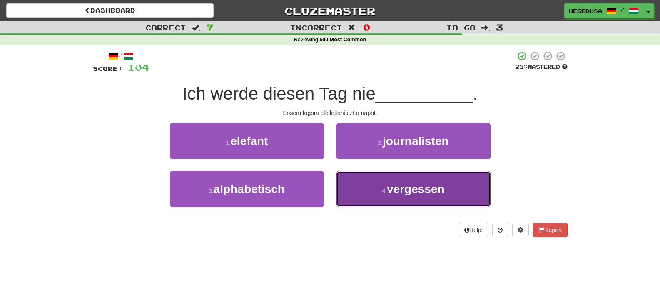
click at [361, 190] on button "4 . vergessen" at bounding box center [413, 189] width 154 height 36
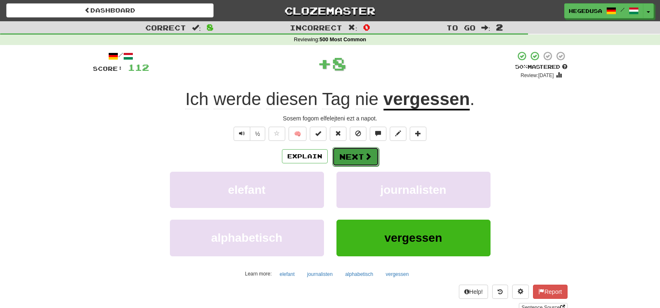
click at [368, 148] on button "Next" at bounding box center [355, 156] width 47 height 19
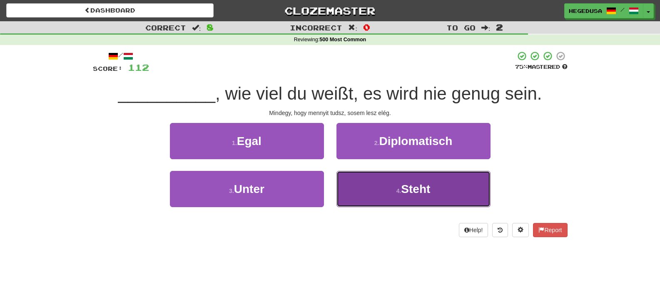
click at [378, 182] on button "4 . Steht" at bounding box center [413, 189] width 154 height 36
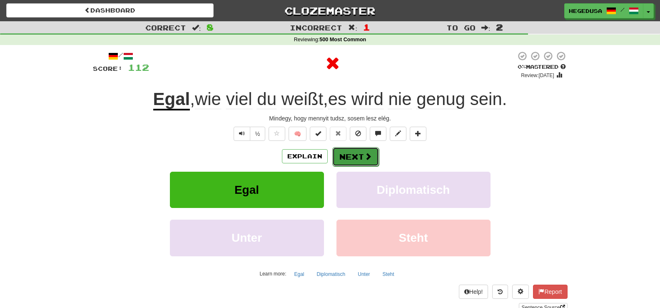
click at [364, 159] on span at bounding box center [367, 155] width 7 height 7
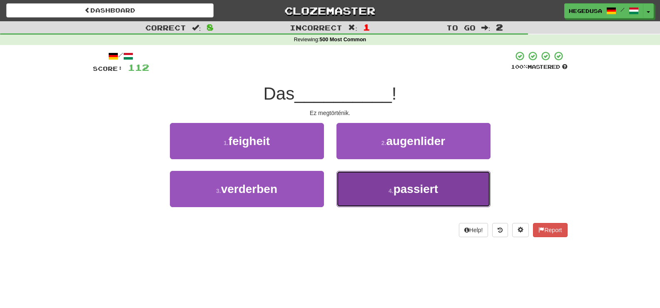
click at [375, 189] on button "4 . passiert" at bounding box center [413, 189] width 154 height 36
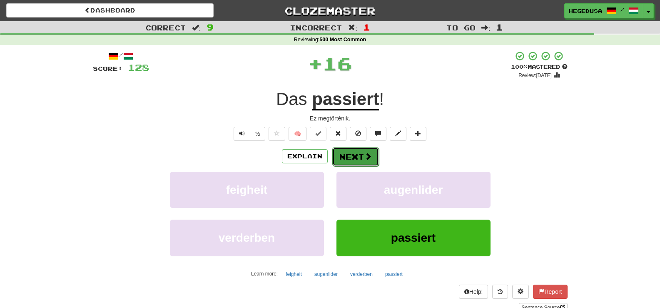
click at [364, 155] on span at bounding box center [367, 155] width 7 height 7
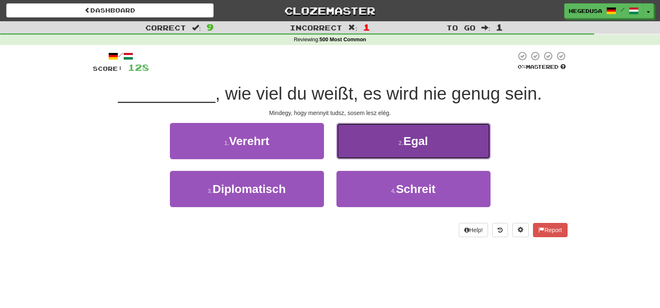
click at [363, 153] on button "2 . Egal" at bounding box center [413, 141] width 154 height 36
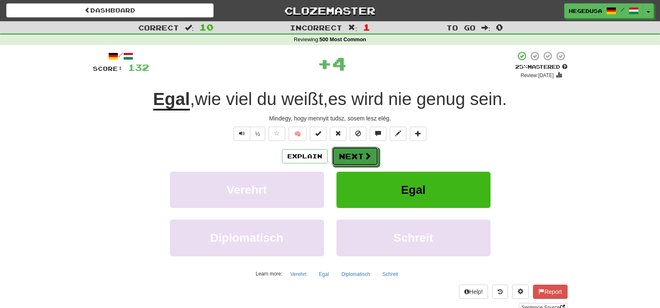
click at [364, 153] on span at bounding box center [367, 155] width 7 height 7
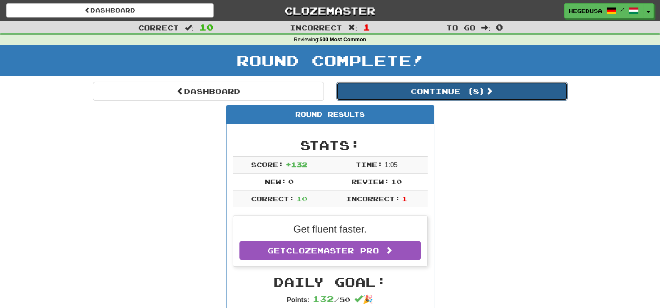
click at [430, 94] on button "Continue ( 8 )" at bounding box center [451, 91] width 231 height 19
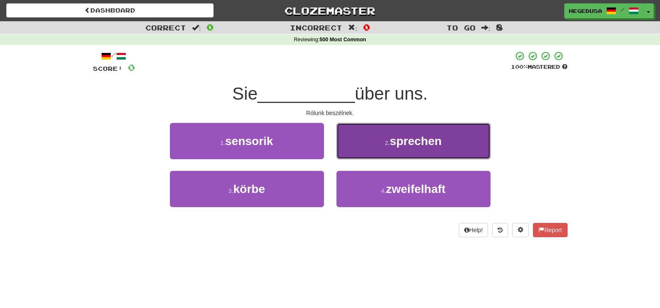
click at [439, 148] on button "2 . sprechen" at bounding box center [413, 141] width 154 height 36
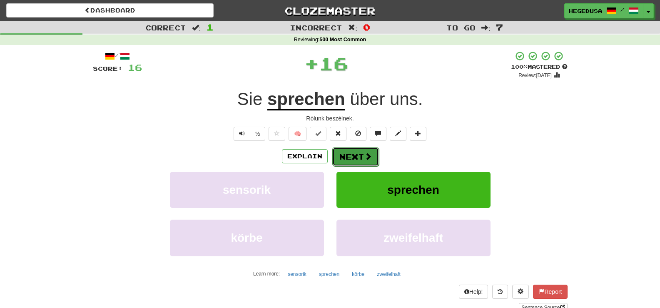
click at [356, 162] on button "Next" at bounding box center [355, 156] width 47 height 19
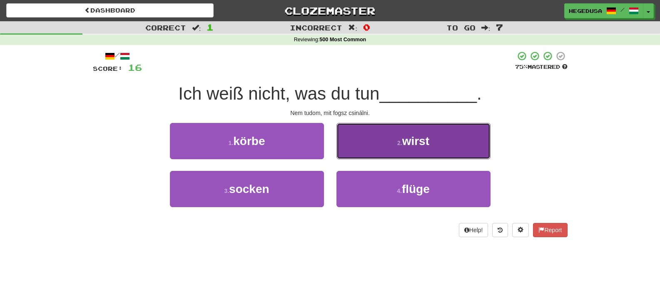
click at [361, 153] on button "2 . wirst" at bounding box center [413, 141] width 154 height 36
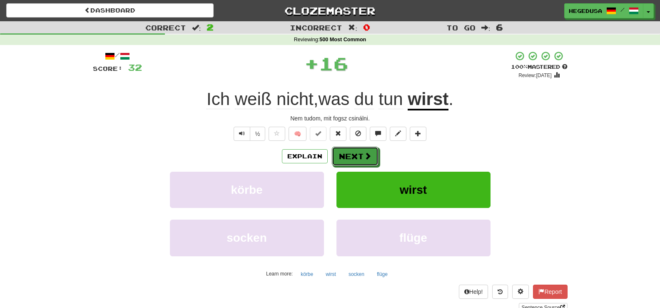
click at [361, 153] on button "Next" at bounding box center [355, 156] width 47 height 19
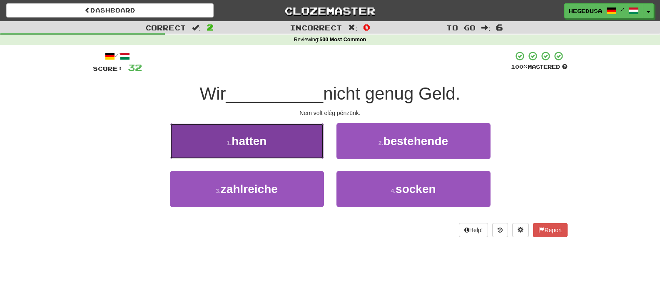
click at [212, 139] on button "1 . hatten" at bounding box center [247, 141] width 154 height 36
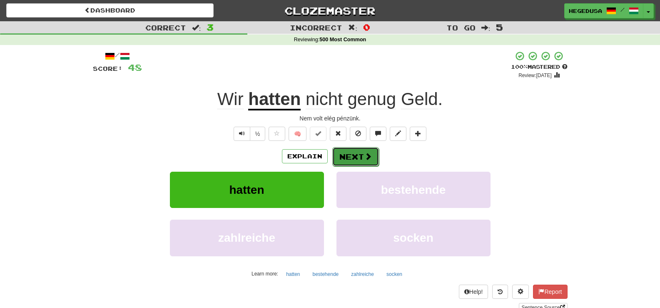
click at [361, 163] on button "Next" at bounding box center [355, 156] width 47 height 19
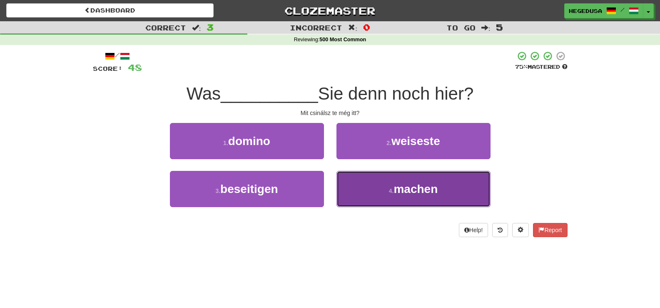
click at [370, 189] on button "4 . machen" at bounding box center [413, 189] width 154 height 36
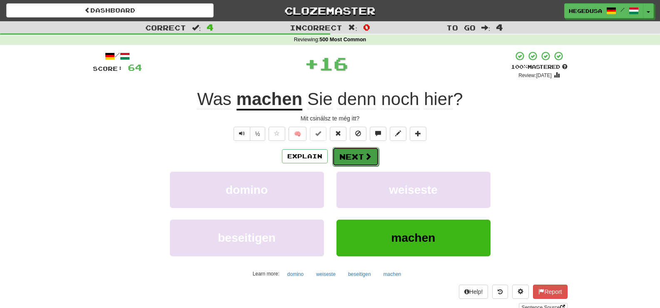
click at [359, 162] on button "Next" at bounding box center [355, 156] width 47 height 19
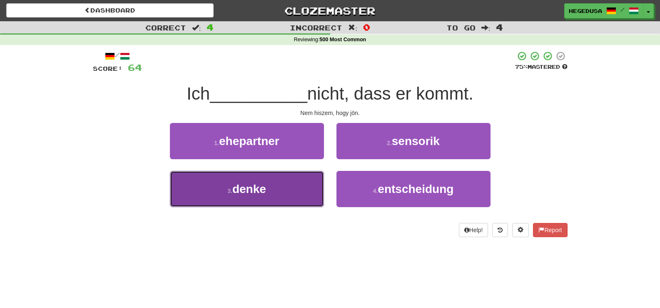
click at [291, 188] on button "3 . denke" at bounding box center [247, 189] width 154 height 36
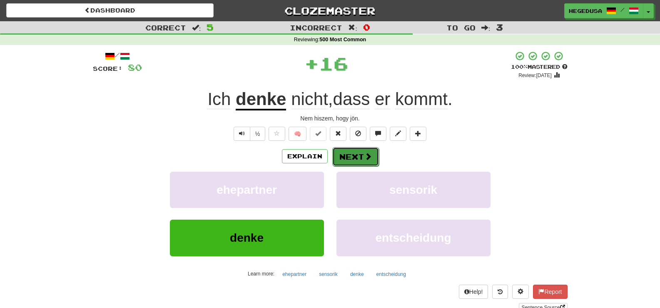
click at [368, 157] on span at bounding box center [367, 155] width 7 height 7
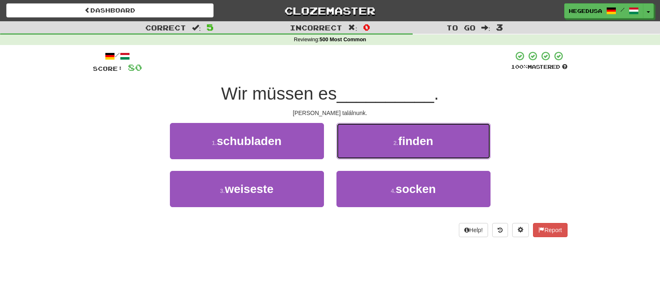
click at [368, 157] on button "2 . finden" at bounding box center [413, 141] width 154 height 36
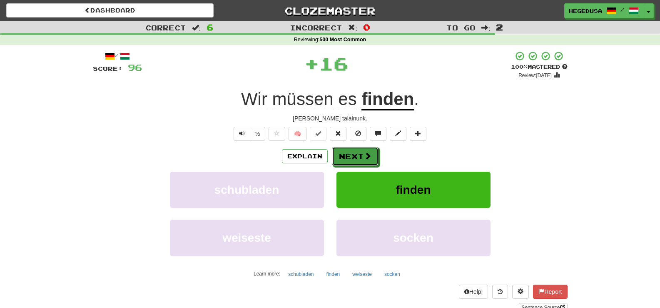
click at [368, 157] on span at bounding box center [367, 155] width 7 height 7
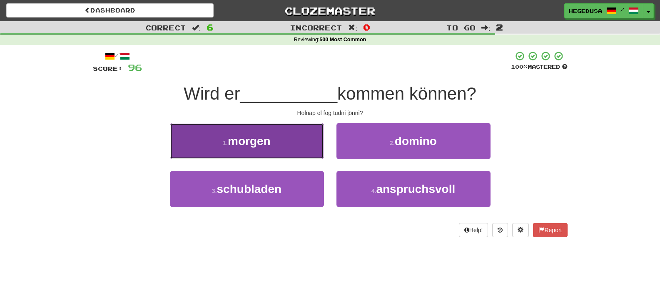
click at [301, 149] on button "1 . morgen" at bounding box center [247, 141] width 154 height 36
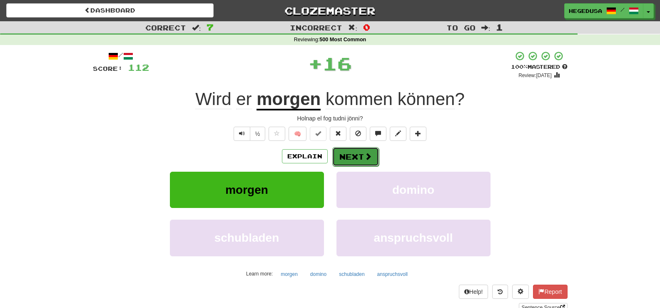
click at [361, 164] on button "Next" at bounding box center [355, 156] width 47 height 19
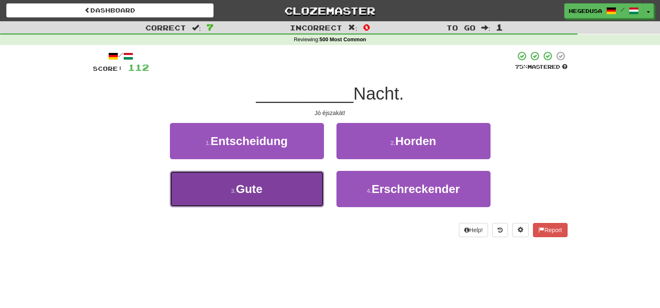
click at [311, 193] on button "3 . Gute" at bounding box center [247, 189] width 154 height 36
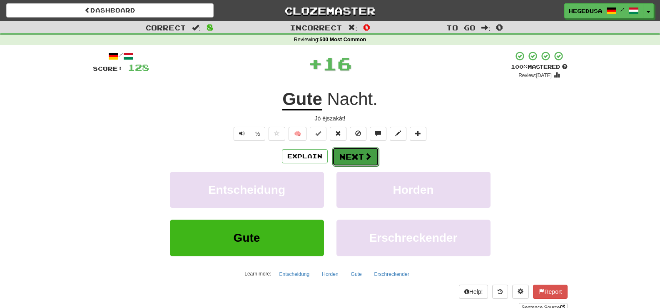
click at [368, 152] on span at bounding box center [367, 155] width 7 height 7
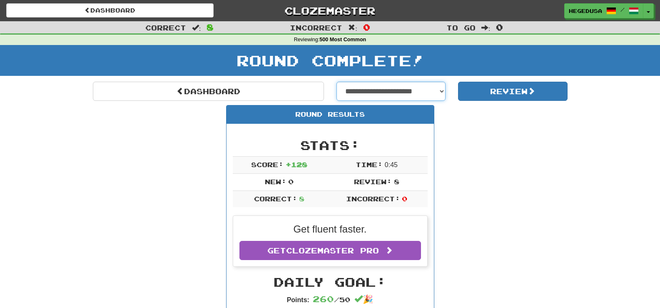
click at [441, 95] on select "**********" at bounding box center [391, 91] width 110 height 19
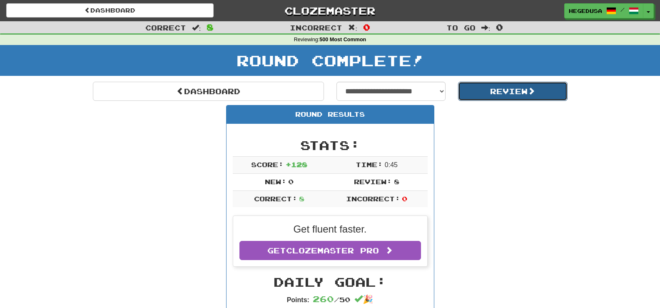
click at [521, 95] on button "Review" at bounding box center [513, 91] width 110 height 19
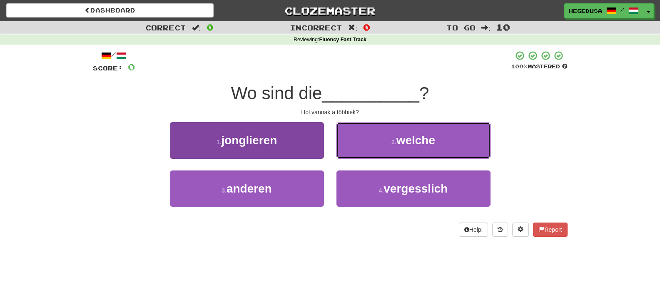
click at [442, 154] on button "2 . welche" at bounding box center [413, 140] width 154 height 36
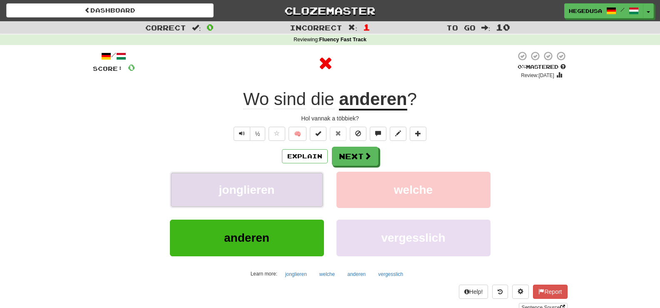
click at [262, 194] on span "jonglieren" at bounding box center [247, 189] width 56 height 13
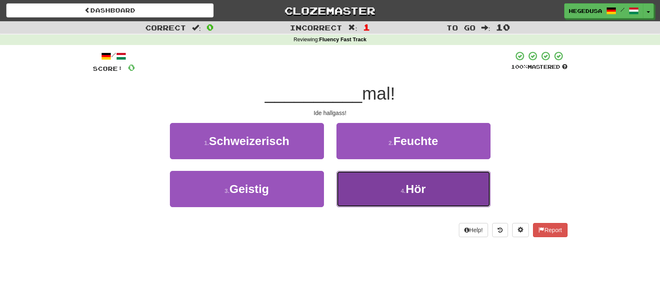
click at [377, 197] on button "4 . Hör" at bounding box center [413, 189] width 154 height 36
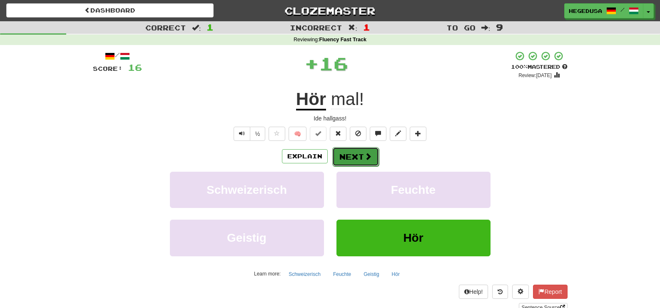
click at [363, 153] on button "Next" at bounding box center [355, 156] width 47 height 19
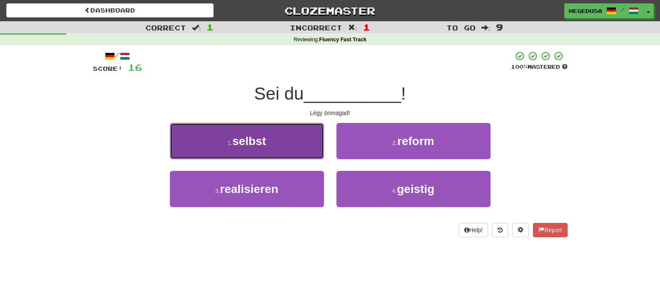
click at [267, 134] on button "1 . selbst" at bounding box center [247, 141] width 154 height 36
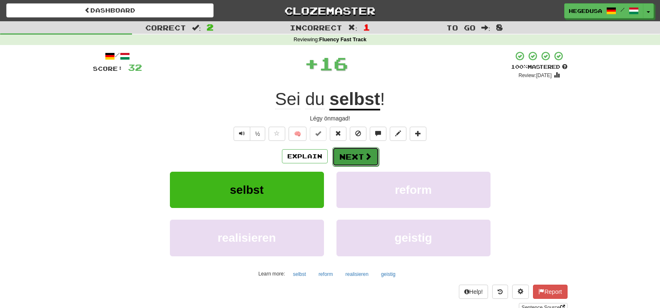
click at [373, 157] on button "Next" at bounding box center [355, 156] width 47 height 19
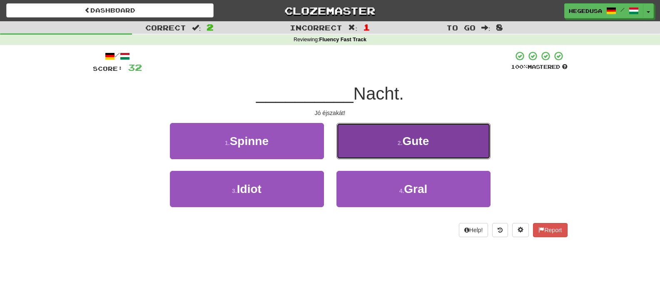
click at [381, 136] on button "2 . Gute" at bounding box center [413, 141] width 154 height 36
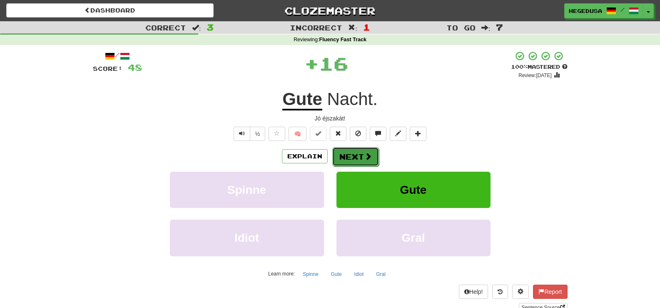
click at [346, 164] on button "Next" at bounding box center [355, 156] width 47 height 19
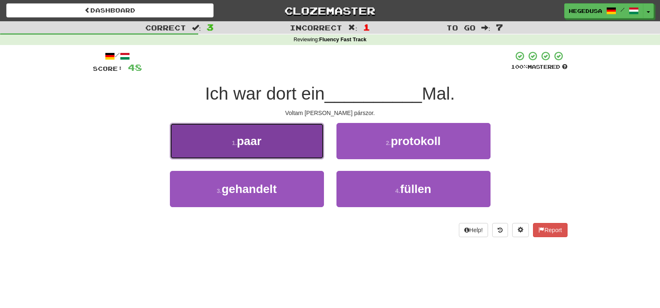
click at [285, 151] on button "1 . paar" at bounding box center [247, 141] width 154 height 36
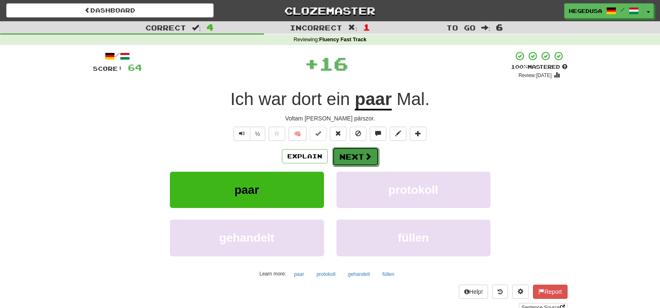
click at [361, 152] on button "Next" at bounding box center [355, 156] width 47 height 19
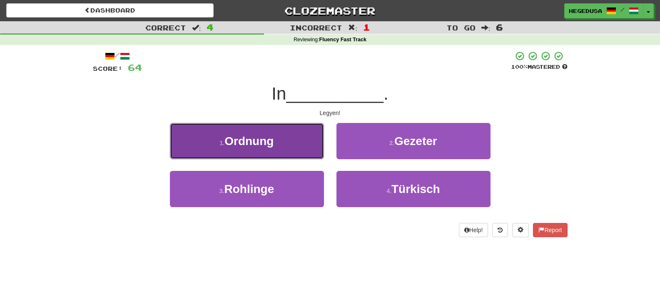
click at [311, 149] on button "1 . Ordnung" at bounding box center [247, 141] width 154 height 36
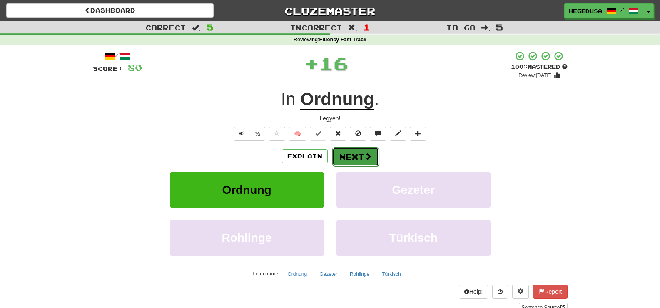
click at [363, 150] on button "Next" at bounding box center [355, 156] width 47 height 19
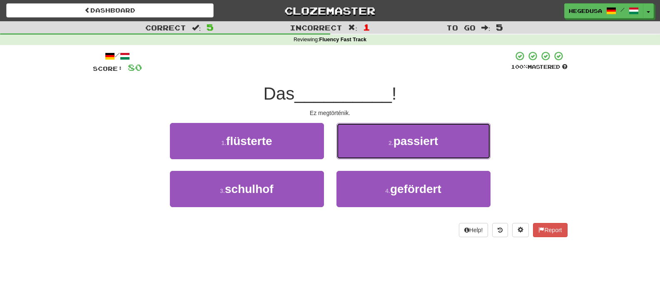
click at [363, 150] on button "2 . passiert" at bounding box center [413, 141] width 154 height 36
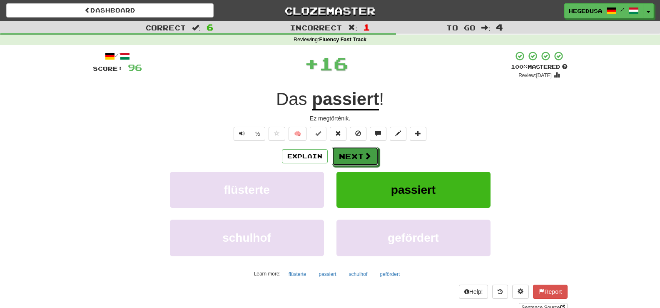
click at [363, 150] on button "Next" at bounding box center [355, 156] width 47 height 19
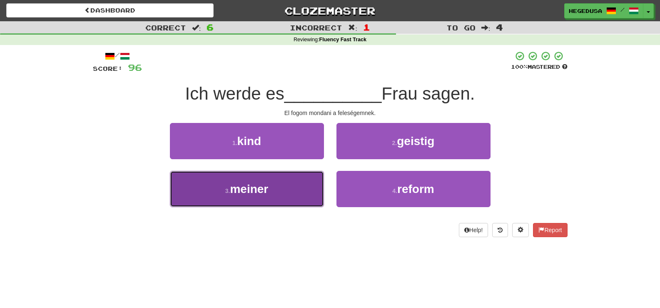
click at [292, 194] on button "3 . meiner" at bounding box center [247, 189] width 154 height 36
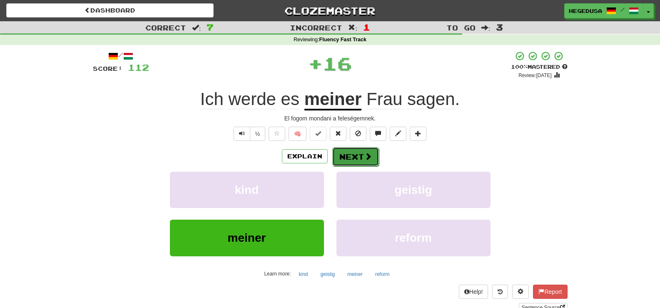
click at [345, 161] on button "Next" at bounding box center [355, 156] width 47 height 19
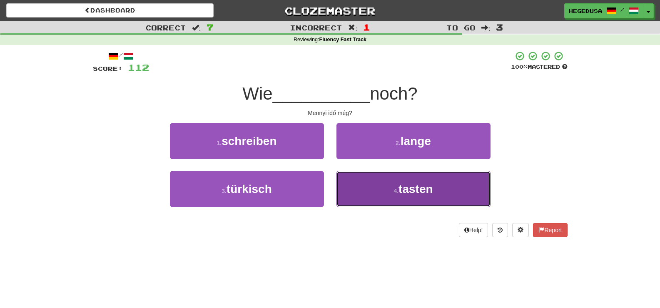
click at [359, 186] on button "4 . tasten" at bounding box center [413, 189] width 154 height 36
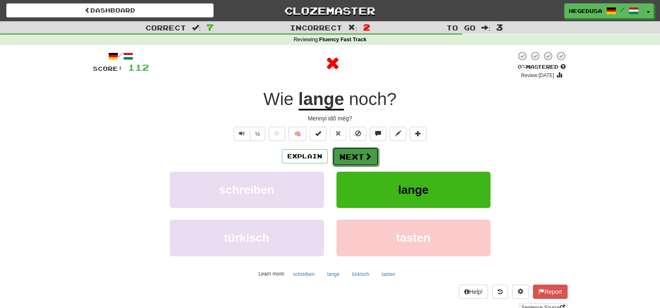
click at [349, 159] on button "Next" at bounding box center [355, 156] width 47 height 19
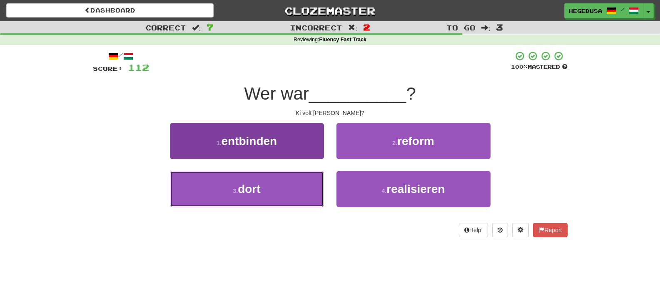
click at [269, 192] on button "3 . dort" at bounding box center [247, 189] width 154 height 36
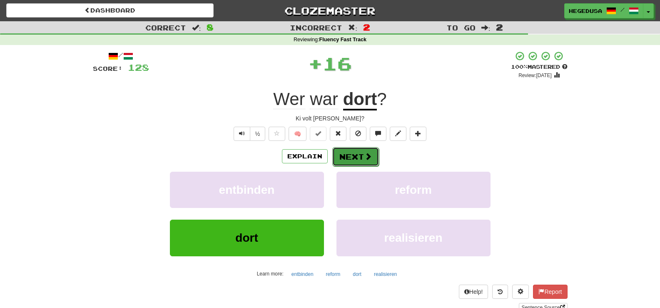
click at [348, 159] on button "Next" at bounding box center [355, 156] width 47 height 19
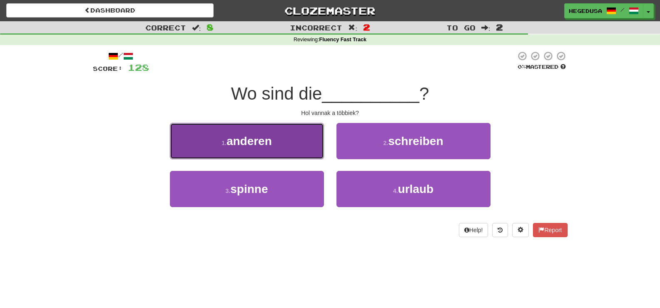
click at [312, 152] on button "1 . anderen" at bounding box center [247, 141] width 154 height 36
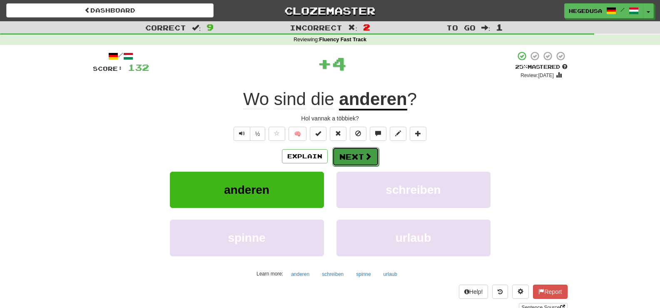
click at [340, 155] on button "Next" at bounding box center [355, 156] width 47 height 19
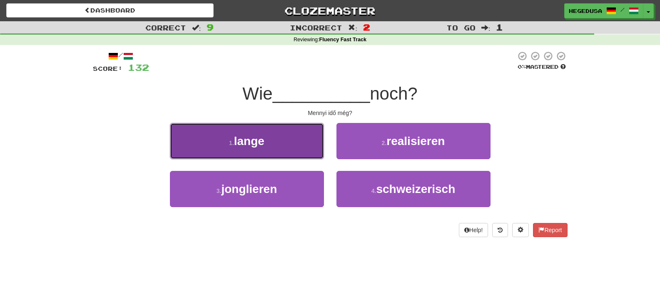
click at [309, 150] on button "1 . lange" at bounding box center [247, 141] width 154 height 36
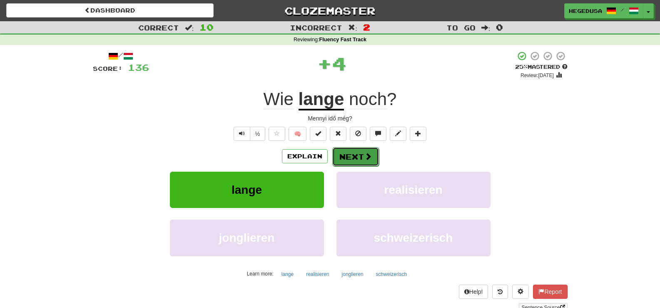
click at [343, 151] on button "Next" at bounding box center [355, 156] width 47 height 19
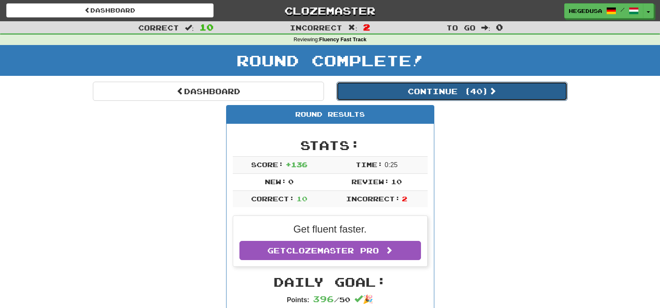
click at [351, 93] on button "Continue ( 40 )" at bounding box center [451, 91] width 231 height 19
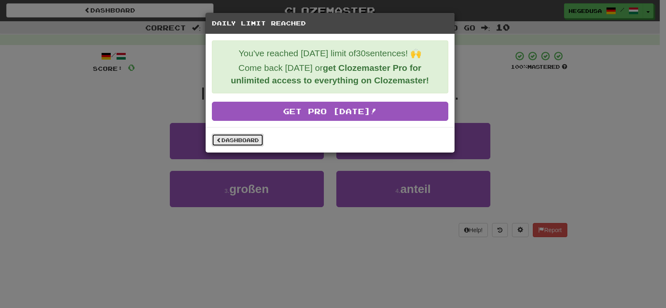
click at [260, 141] on link "Dashboard" at bounding box center [238, 140] width 52 height 12
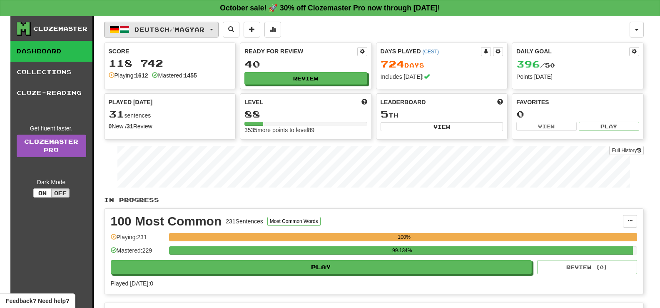
click at [219, 30] on button "Deutsch / Magyar" at bounding box center [161, 30] width 115 height 16
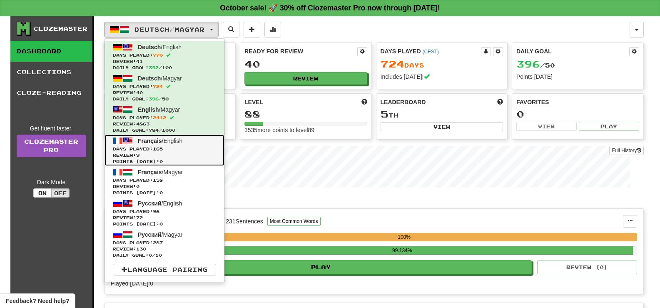
click at [205, 157] on span "Review: 9" at bounding box center [164, 155] width 103 height 6
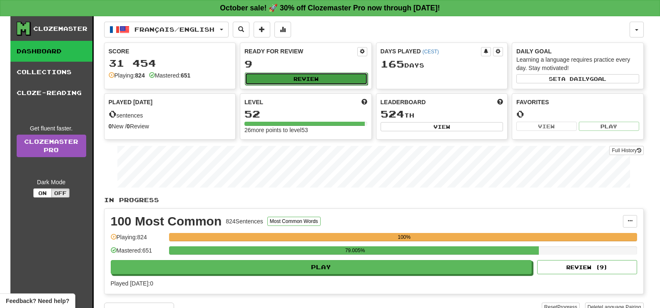
click at [360, 82] on button "Review" at bounding box center [306, 78] width 123 height 12
select select "**"
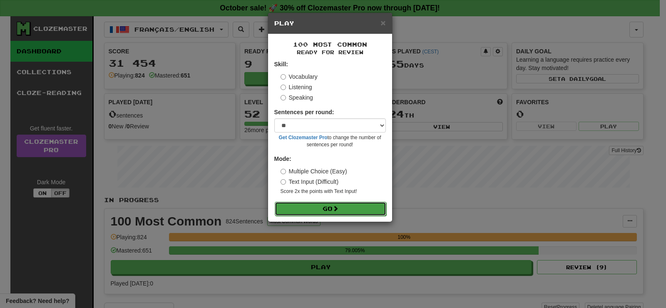
click at [332, 212] on button "Go" at bounding box center [331, 209] width 112 height 14
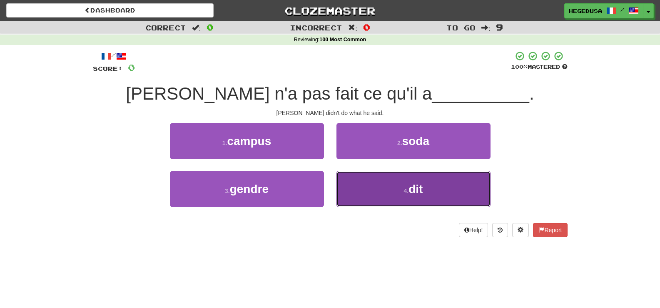
click at [387, 187] on button "4 . dit" at bounding box center [413, 189] width 154 height 36
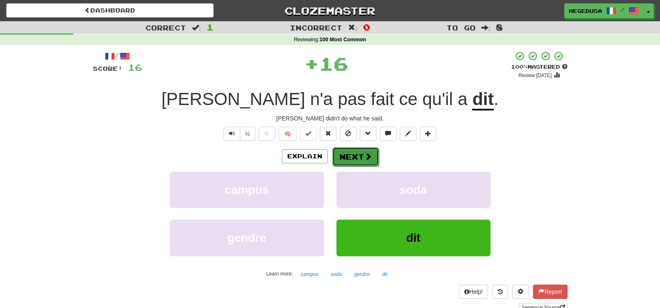
click at [364, 157] on span at bounding box center [367, 155] width 7 height 7
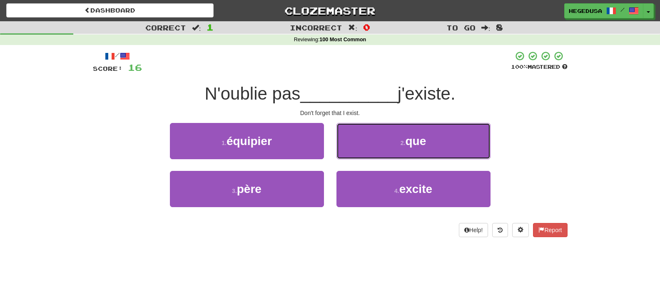
click at [375, 139] on button "2 . que" at bounding box center [413, 141] width 154 height 36
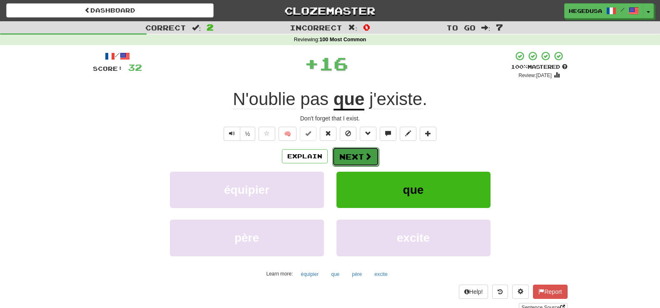
click at [372, 159] on button "Next" at bounding box center [355, 156] width 47 height 19
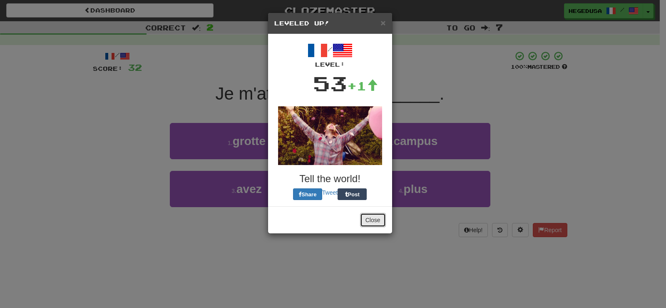
click at [384, 213] on button "Close" at bounding box center [373, 220] width 26 height 14
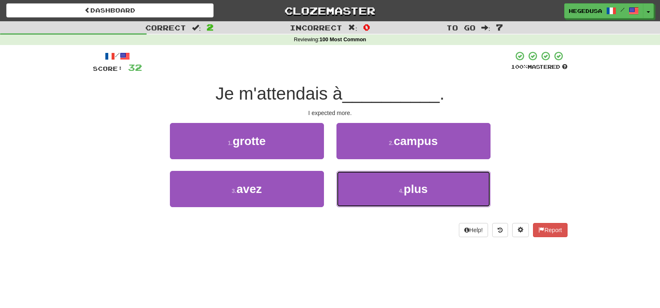
click at [405, 198] on button "4 . plus" at bounding box center [413, 189] width 154 height 36
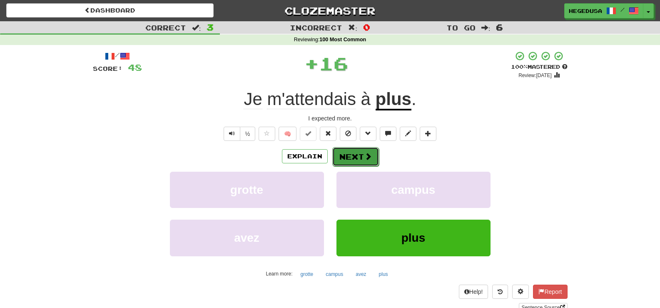
click at [360, 157] on button "Next" at bounding box center [355, 156] width 47 height 19
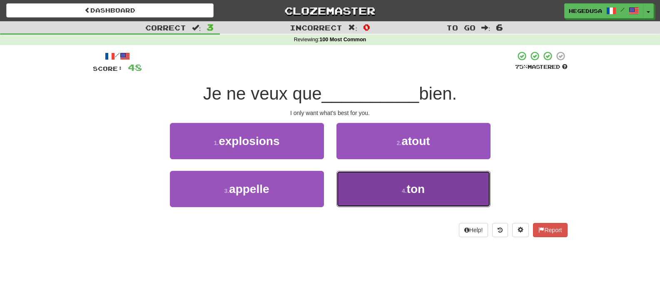
click at [383, 186] on button "4 . ton" at bounding box center [413, 189] width 154 height 36
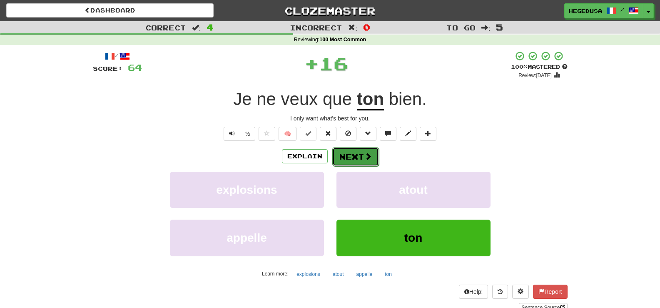
click at [374, 157] on button "Next" at bounding box center [355, 156] width 47 height 19
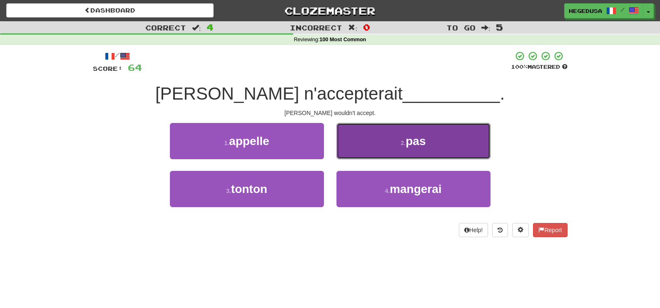
click at [390, 139] on button "2 . pas" at bounding box center [413, 141] width 154 height 36
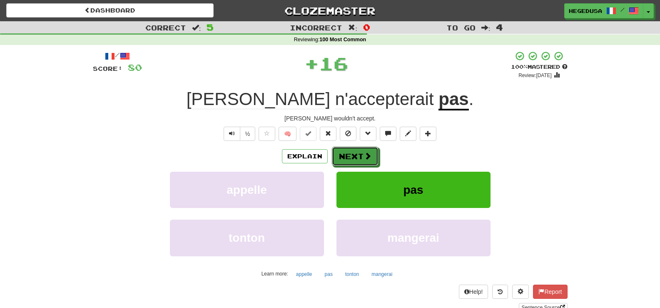
click at [371, 150] on button "Next" at bounding box center [355, 156] width 47 height 19
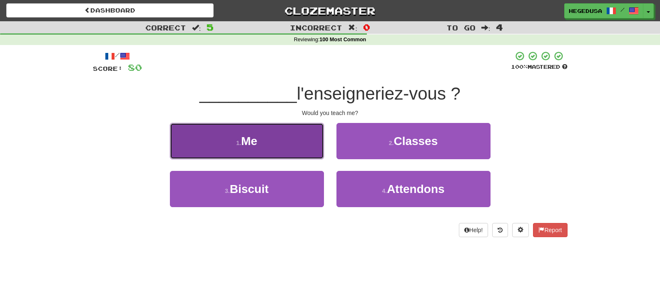
click at [302, 151] on button "1 . Me" at bounding box center [247, 141] width 154 height 36
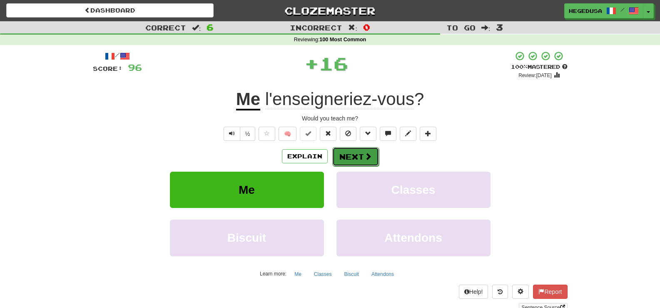
click at [374, 164] on button "Next" at bounding box center [355, 156] width 47 height 19
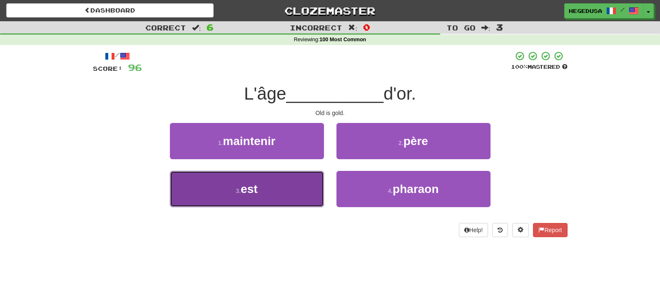
click at [298, 182] on button "3 . est" at bounding box center [247, 189] width 154 height 36
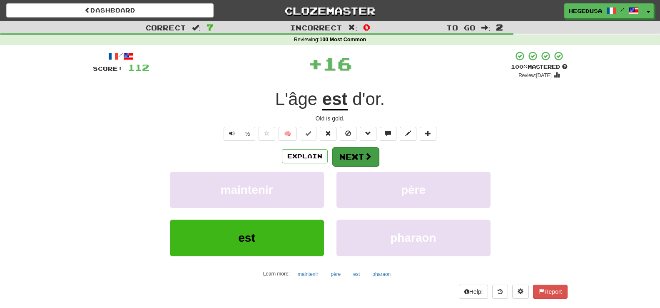
click at [371, 165] on div "Explain Next maintenir père est pharaon Learn more: maintenir père est pharaon" at bounding box center [330, 214] width 475 height 134
click at [365, 157] on span at bounding box center [367, 155] width 7 height 7
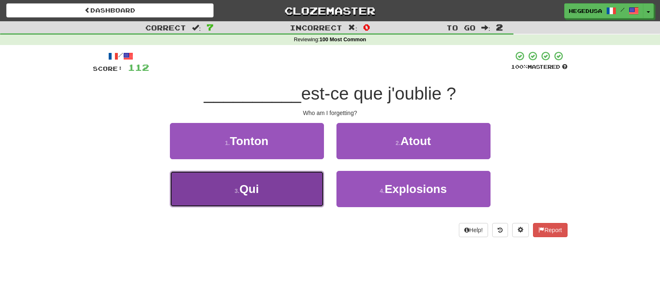
click at [321, 175] on button "3 . Qui" at bounding box center [247, 189] width 154 height 36
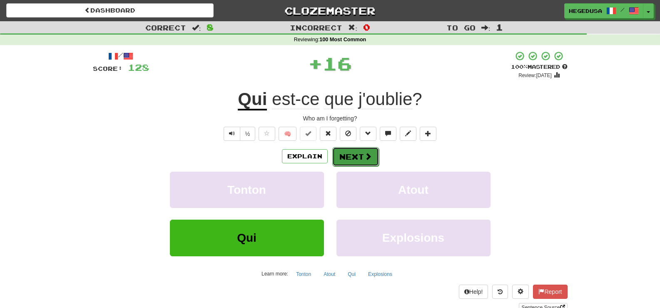
click at [368, 159] on span at bounding box center [367, 155] width 7 height 7
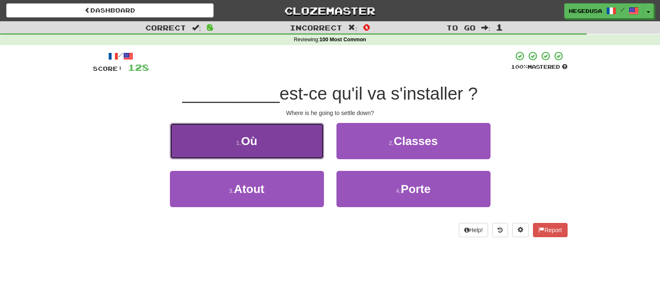
click at [279, 150] on button "1 . [GEOGRAPHIC_DATA]" at bounding box center [247, 141] width 154 height 36
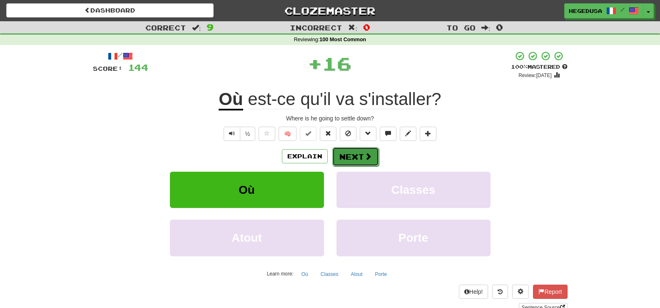
click at [371, 162] on button "Next" at bounding box center [355, 156] width 47 height 19
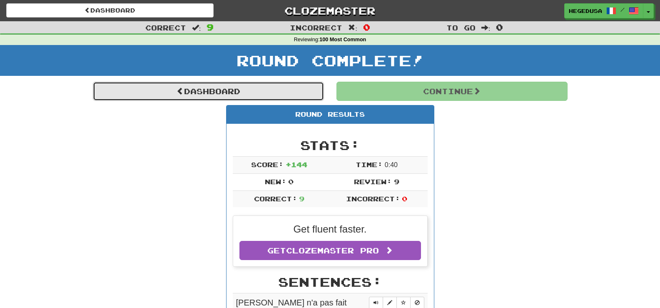
click at [276, 91] on link "Dashboard" at bounding box center [208, 91] width 231 height 19
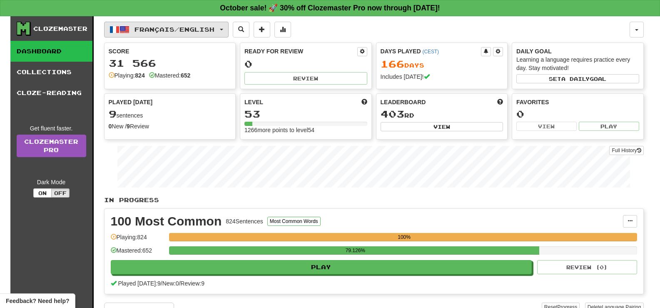
click at [187, 34] on button "Français / English" at bounding box center [166, 30] width 124 height 16
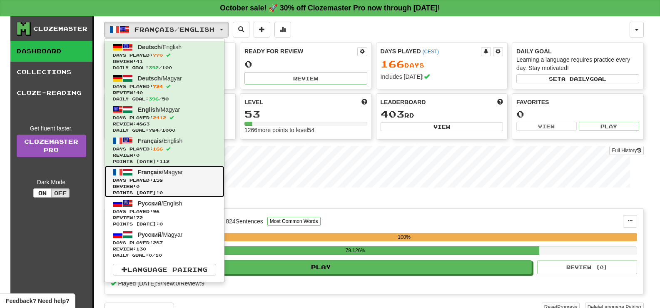
click at [178, 182] on span "Days Played: 158" at bounding box center [164, 180] width 103 height 6
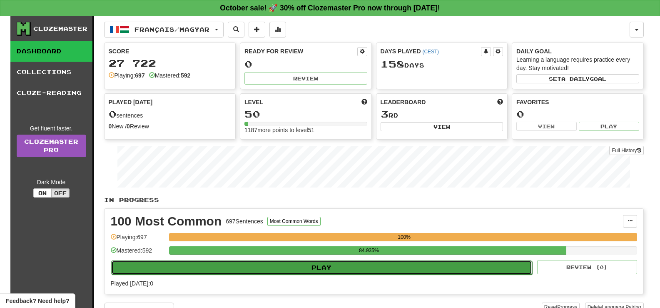
click at [278, 264] on button "Play" at bounding box center [321, 267] width 421 height 14
select select "**"
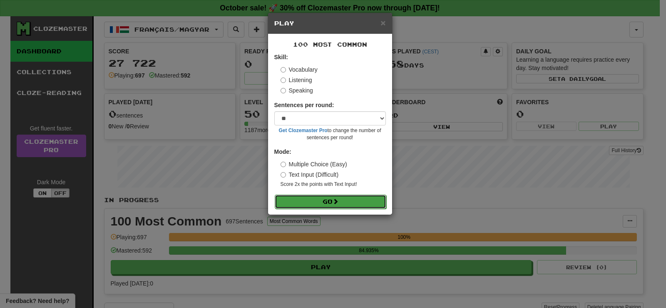
click at [321, 204] on button "Go" at bounding box center [331, 201] width 112 height 14
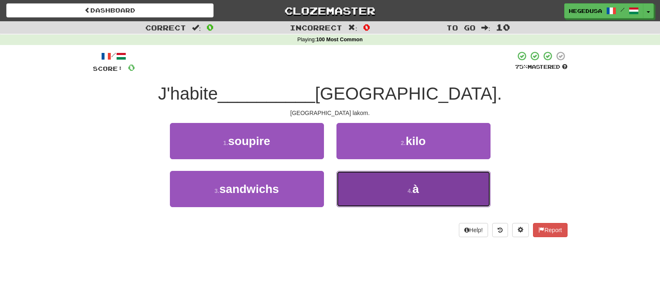
click at [350, 186] on button "4 . à" at bounding box center [413, 189] width 154 height 36
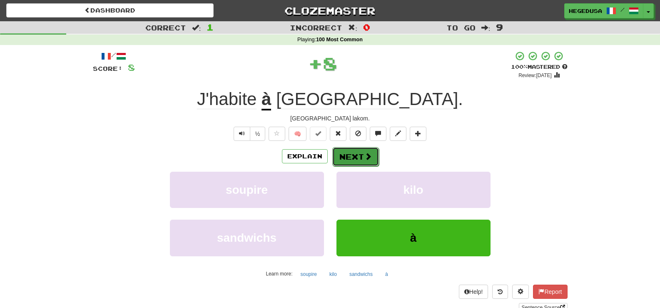
click at [354, 165] on button "Next" at bounding box center [355, 156] width 47 height 19
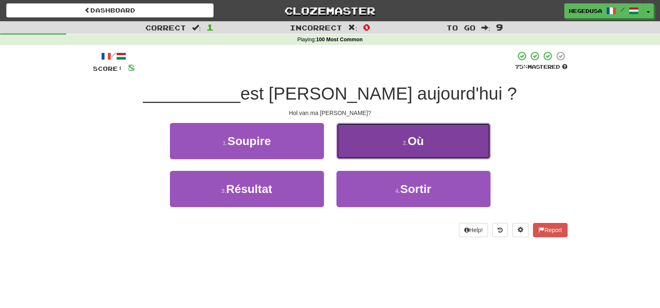
click at [368, 139] on button "2 . [GEOGRAPHIC_DATA]" at bounding box center [413, 141] width 154 height 36
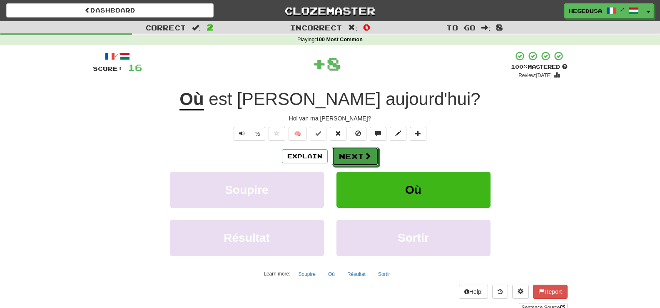
click at [359, 148] on button "Next" at bounding box center [355, 156] width 47 height 19
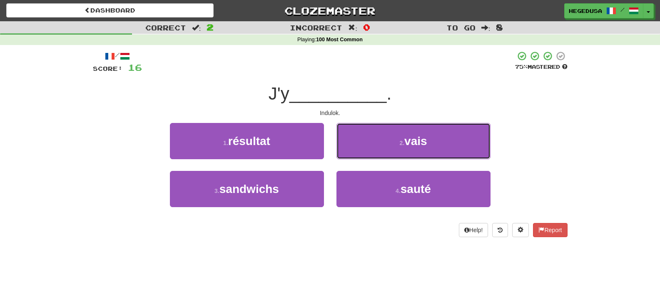
click at [359, 148] on button "2 . vais" at bounding box center [413, 141] width 154 height 36
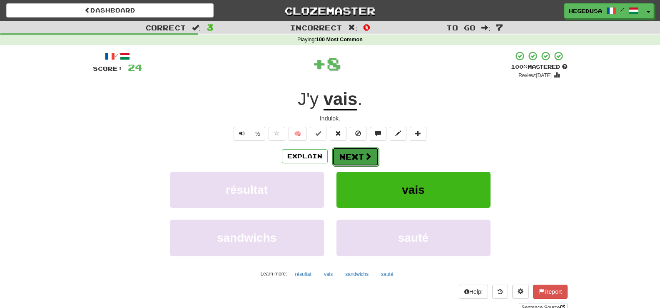
click at [355, 157] on button "Next" at bounding box center [355, 156] width 47 height 19
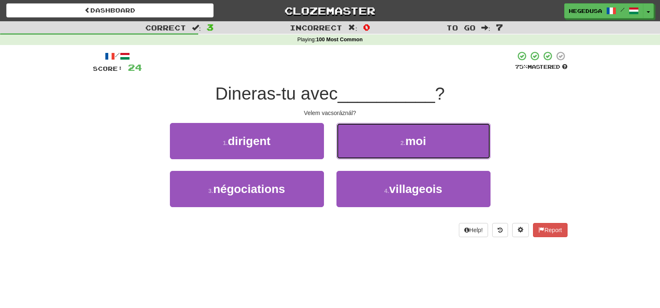
click at [355, 157] on button "2 . moi" at bounding box center [413, 141] width 154 height 36
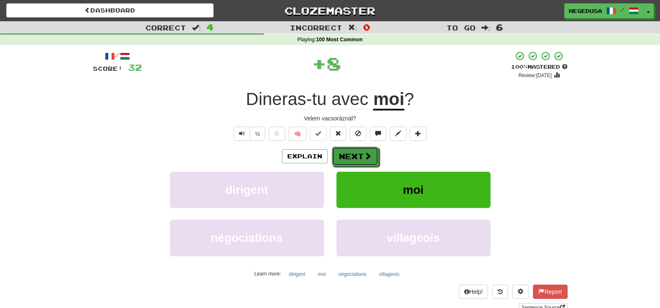
click at [355, 157] on button "Next" at bounding box center [355, 156] width 47 height 19
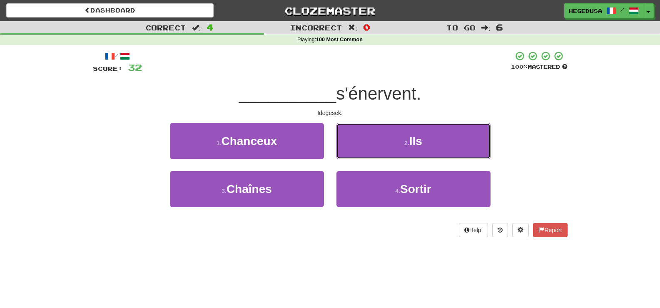
click at [355, 157] on button "2 . Ils" at bounding box center [413, 141] width 154 height 36
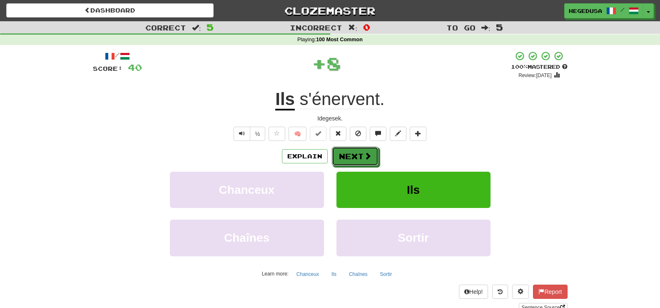
click at [355, 157] on button "Next" at bounding box center [355, 156] width 47 height 19
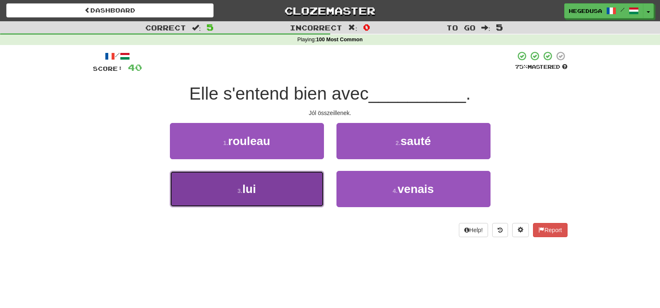
click at [272, 189] on button "3 . lui" at bounding box center [247, 189] width 154 height 36
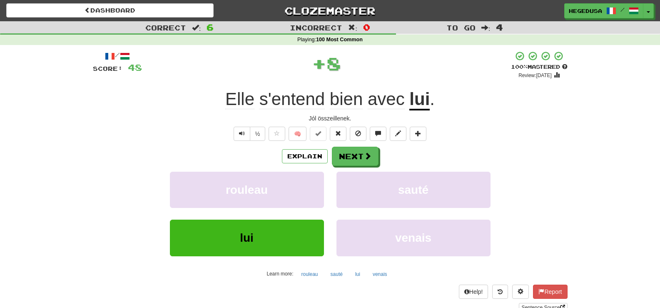
click at [378, 154] on div "Explain Next" at bounding box center [330, 156] width 475 height 19
click at [365, 155] on span at bounding box center [367, 155] width 7 height 7
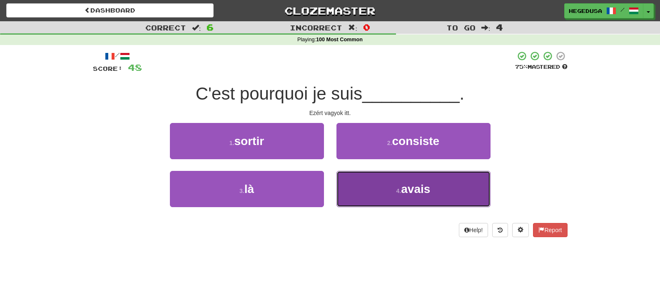
click at [389, 180] on button "4 . avais" at bounding box center [413, 189] width 154 height 36
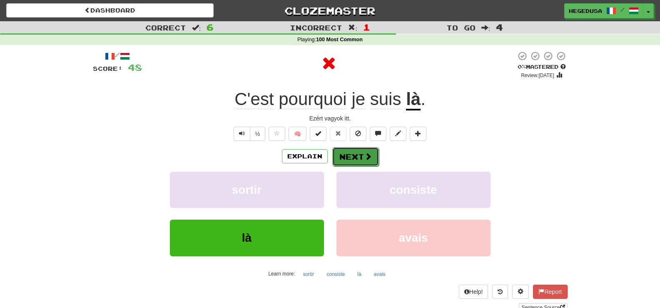
click at [343, 155] on button "Next" at bounding box center [355, 156] width 47 height 19
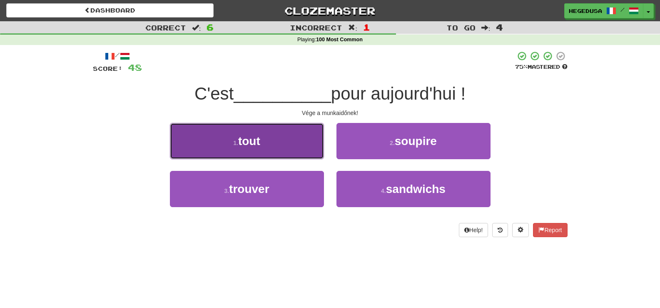
click at [297, 145] on button "1 . tout" at bounding box center [247, 141] width 154 height 36
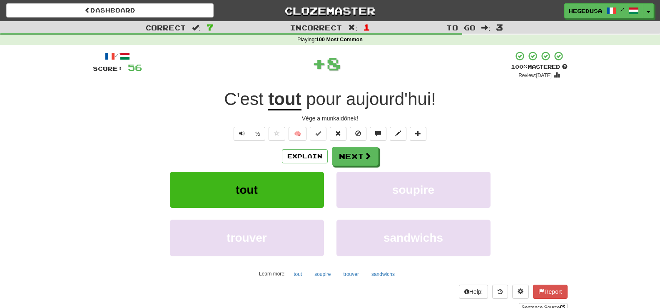
click at [392, 148] on div "Explain Next" at bounding box center [330, 156] width 475 height 19
click at [367, 155] on span at bounding box center [367, 155] width 7 height 7
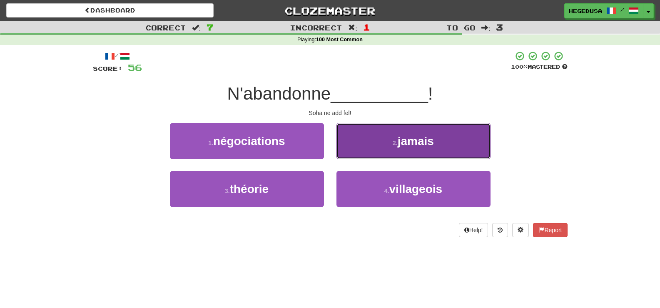
click at [371, 148] on button "2 . jamais" at bounding box center [413, 141] width 154 height 36
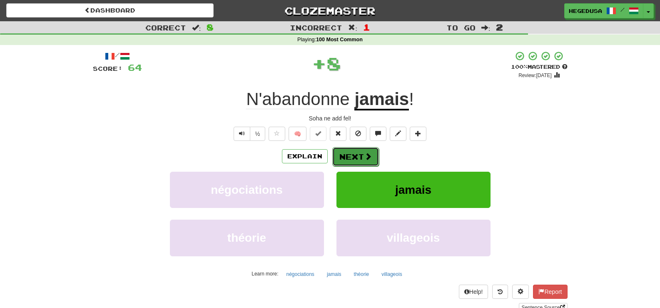
click at [365, 152] on span at bounding box center [367, 155] width 7 height 7
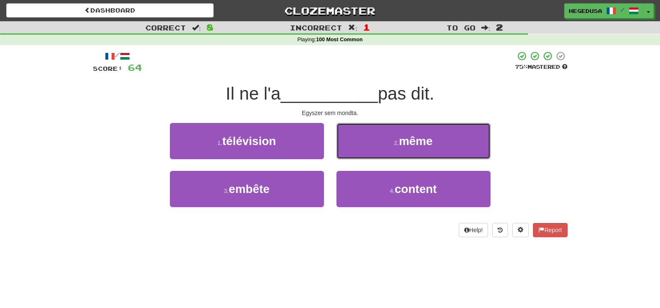
click at [365, 152] on button "2 . même" at bounding box center [413, 141] width 154 height 36
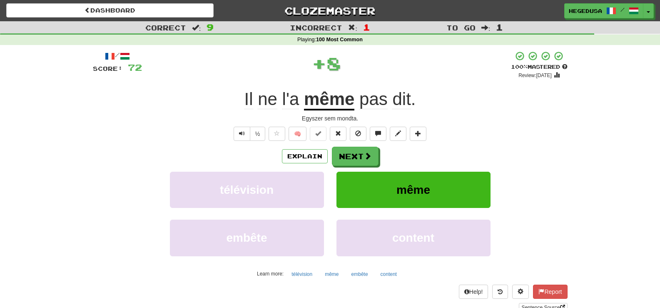
click at [365, 152] on span at bounding box center [367, 155] width 7 height 7
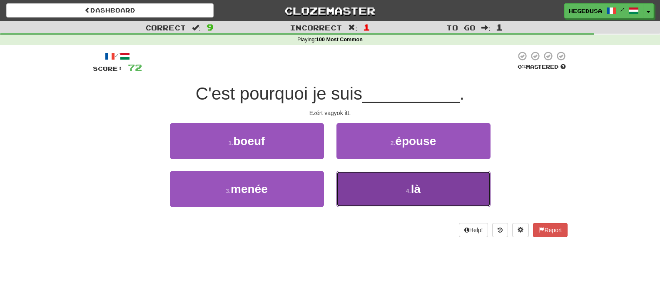
click at [377, 186] on button "4 . là" at bounding box center [413, 189] width 154 height 36
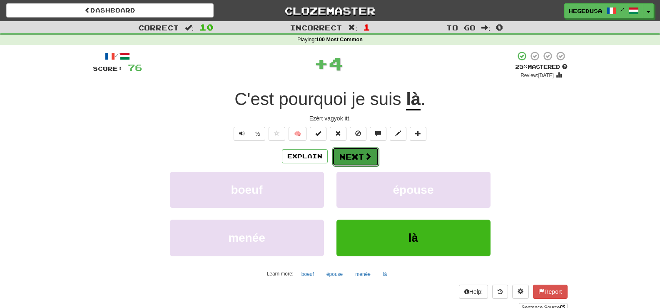
click at [358, 148] on button "Next" at bounding box center [355, 156] width 47 height 19
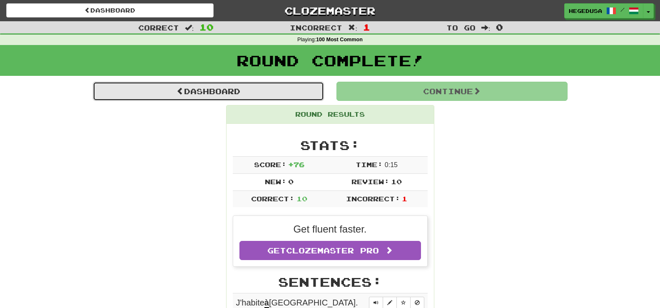
click at [266, 94] on link "Dashboard" at bounding box center [208, 91] width 231 height 19
